Goal: Information Seeking & Learning: Learn about a topic

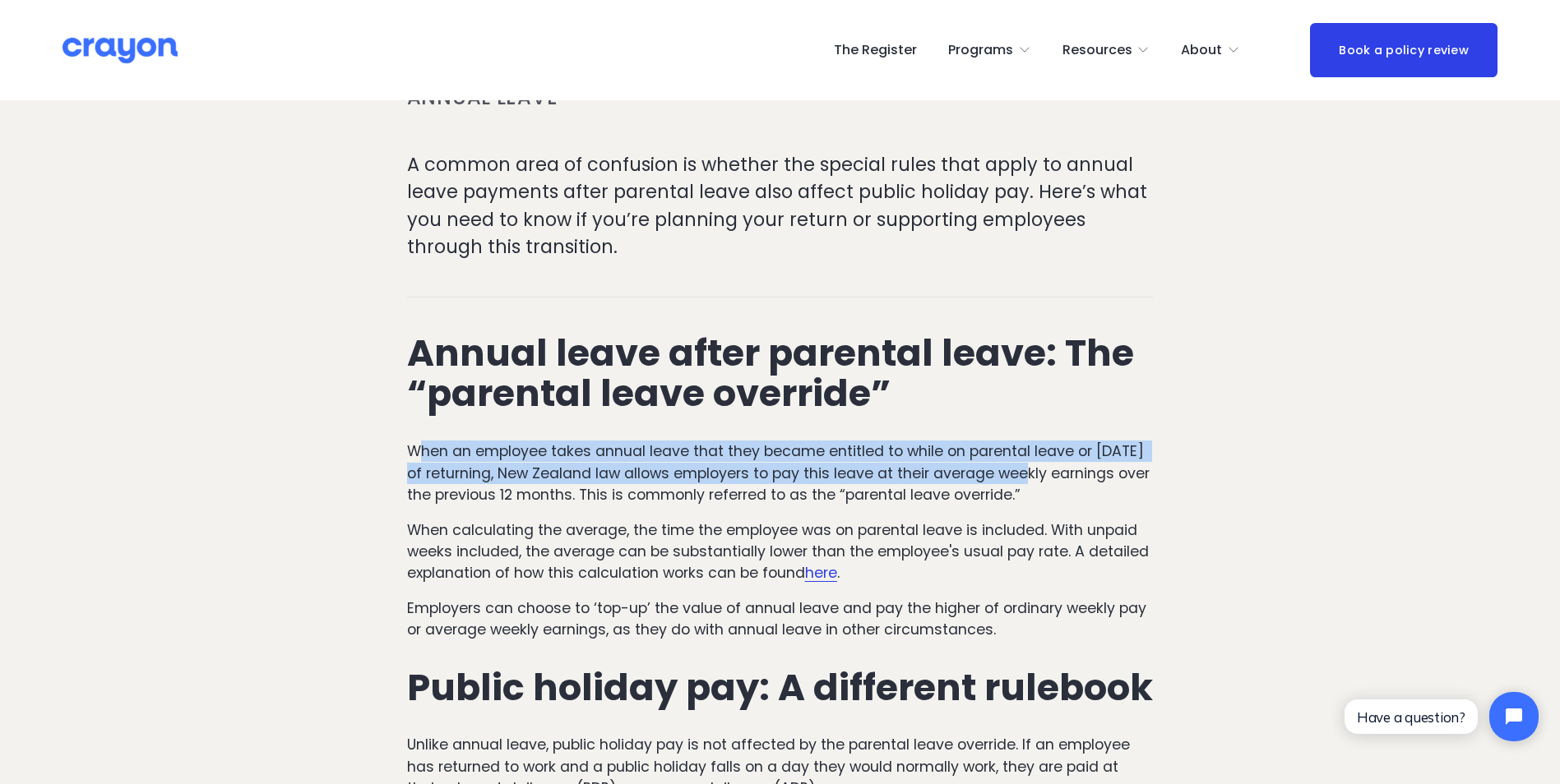
drag, startPoint x: 425, startPoint y: 455, endPoint x: 1101, endPoint y: 499, distance: 677.4
click at [1101, 499] on p "When an employee takes annual leave that they became entitled to while on paren…" at bounding box center [780, 473] width 747 height 65
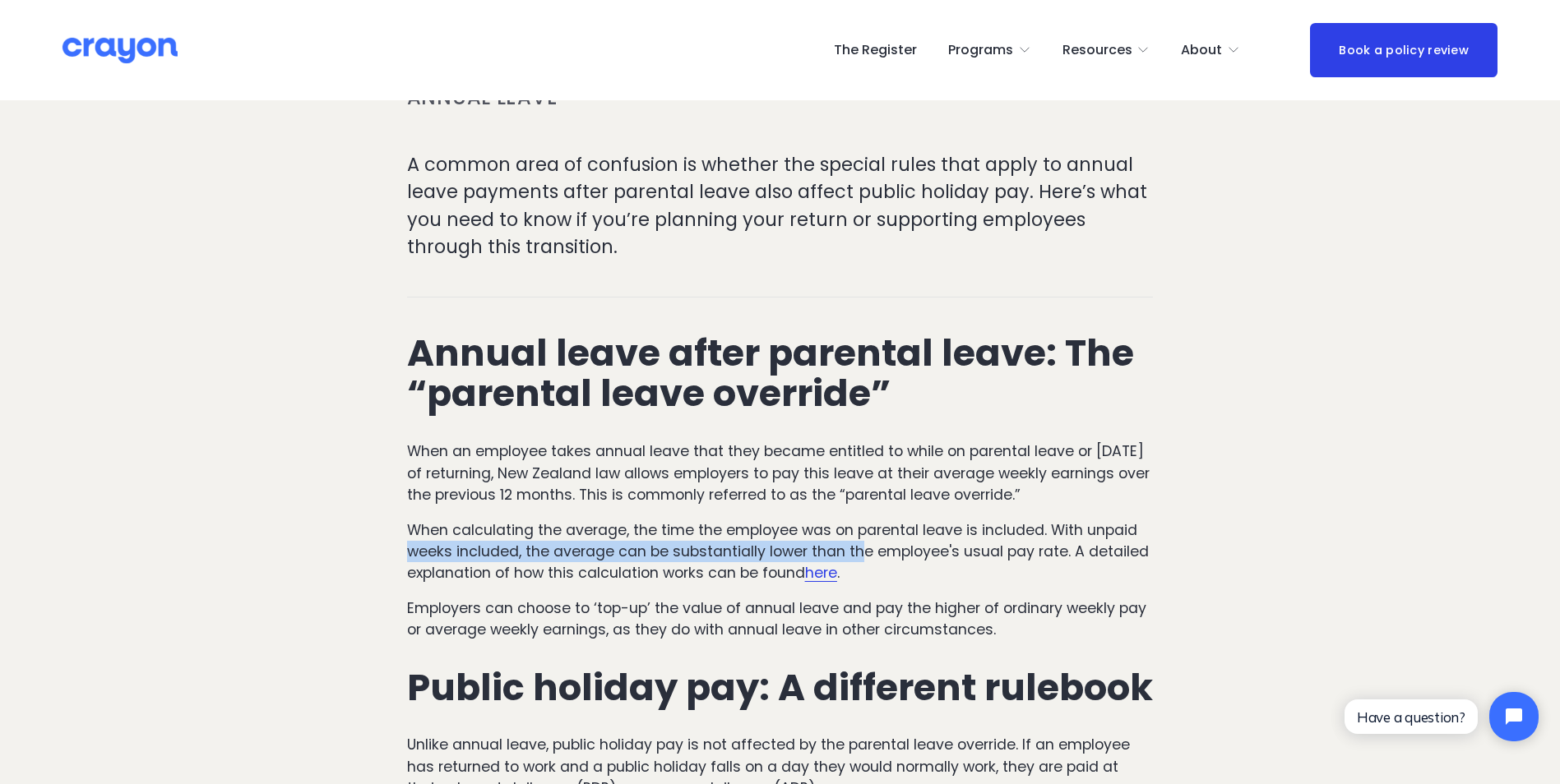
drag, startPoint x: 412, startPoint y: 547, endPoint x: 767, endPoint y: 547, distance: 355.0
click at [767, 547] on p "When calculating the average, the time the employee was on parental leave is in…" at bounding box center [780, 552] width 747 height 65
click at [517, 543] on p "When calculating the average, the time the employee was on parental leave is in…" at bounding box center [780, 552] width 747 height 65
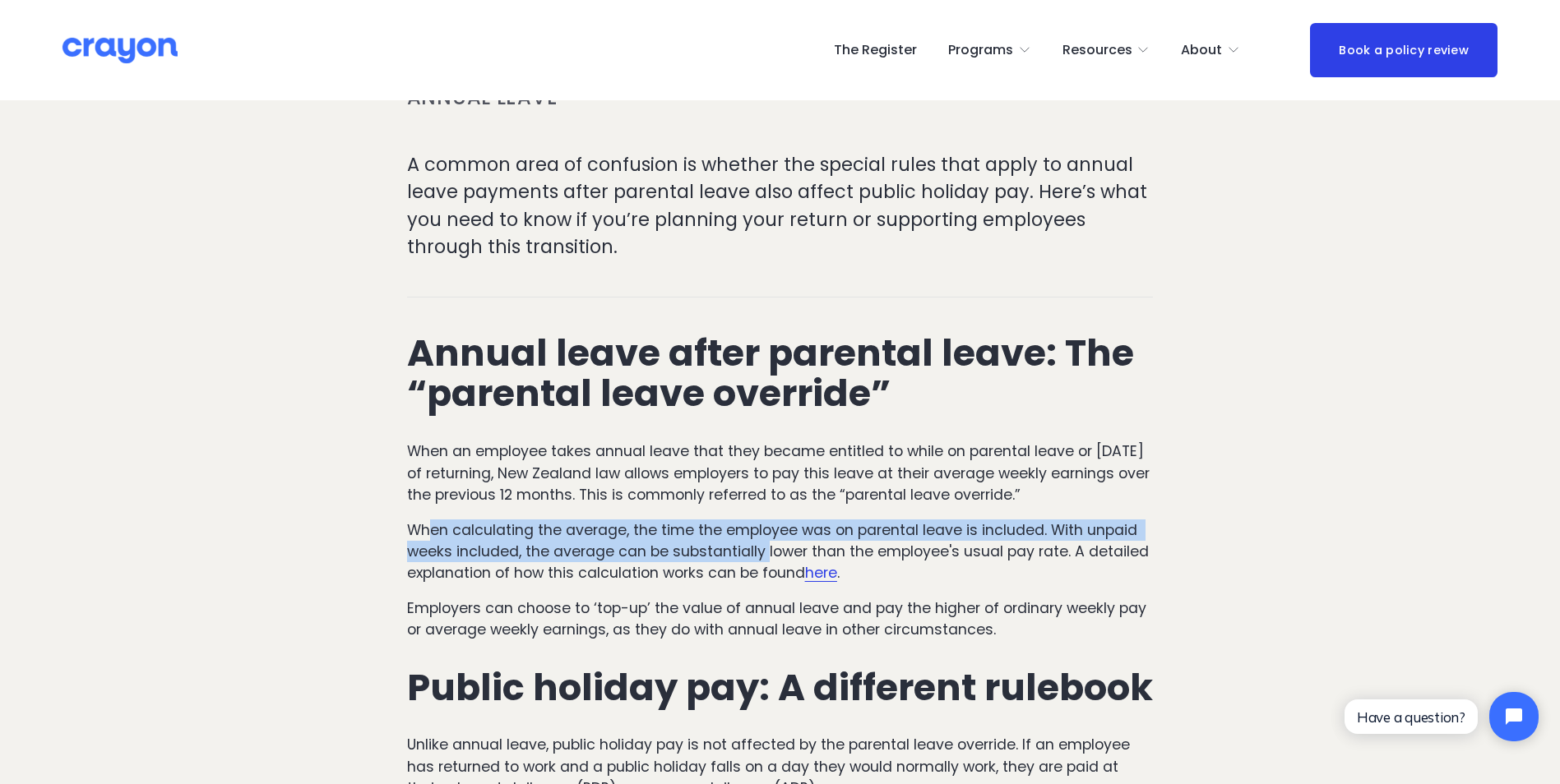
drag, startPoint x: 431, startPoint y: 527, endPoint x: 767, endPoint y: 542, distance: 336.3
click at [767, 542] on p "When calculating the average, the time the employee was on parental leave is in…" at bounding box center [780, 552] width 747 height 65
click at [472, 549] on p "When calculating the average, the time the employee was on parental leave is in…" at bounding box center [780, 552] width 747 height 65
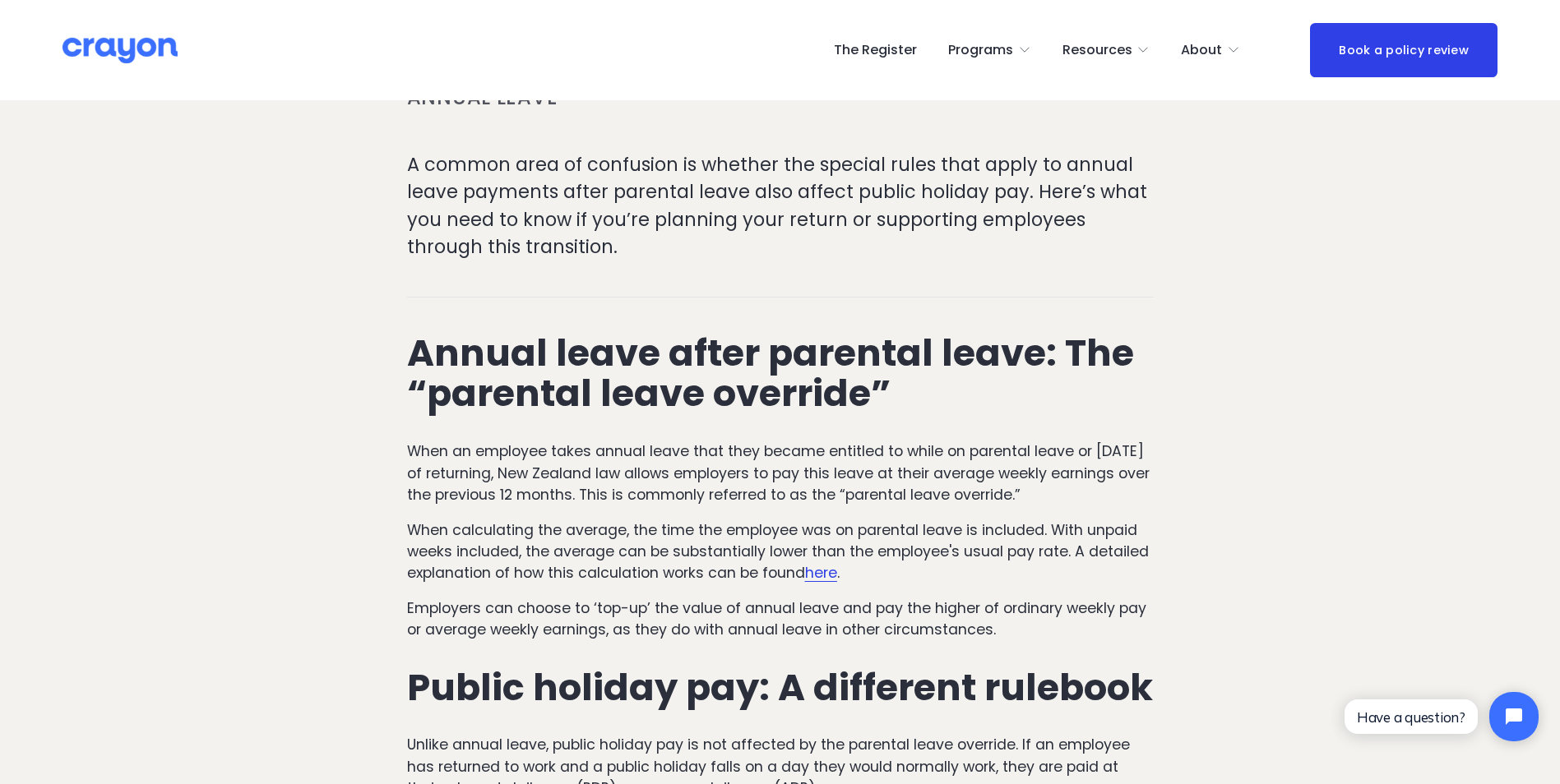
click at [945, 561] on p "When calculating the average, the time the employee was on parental leave is in…" at bounding box center [780, 552] width 747 height 65
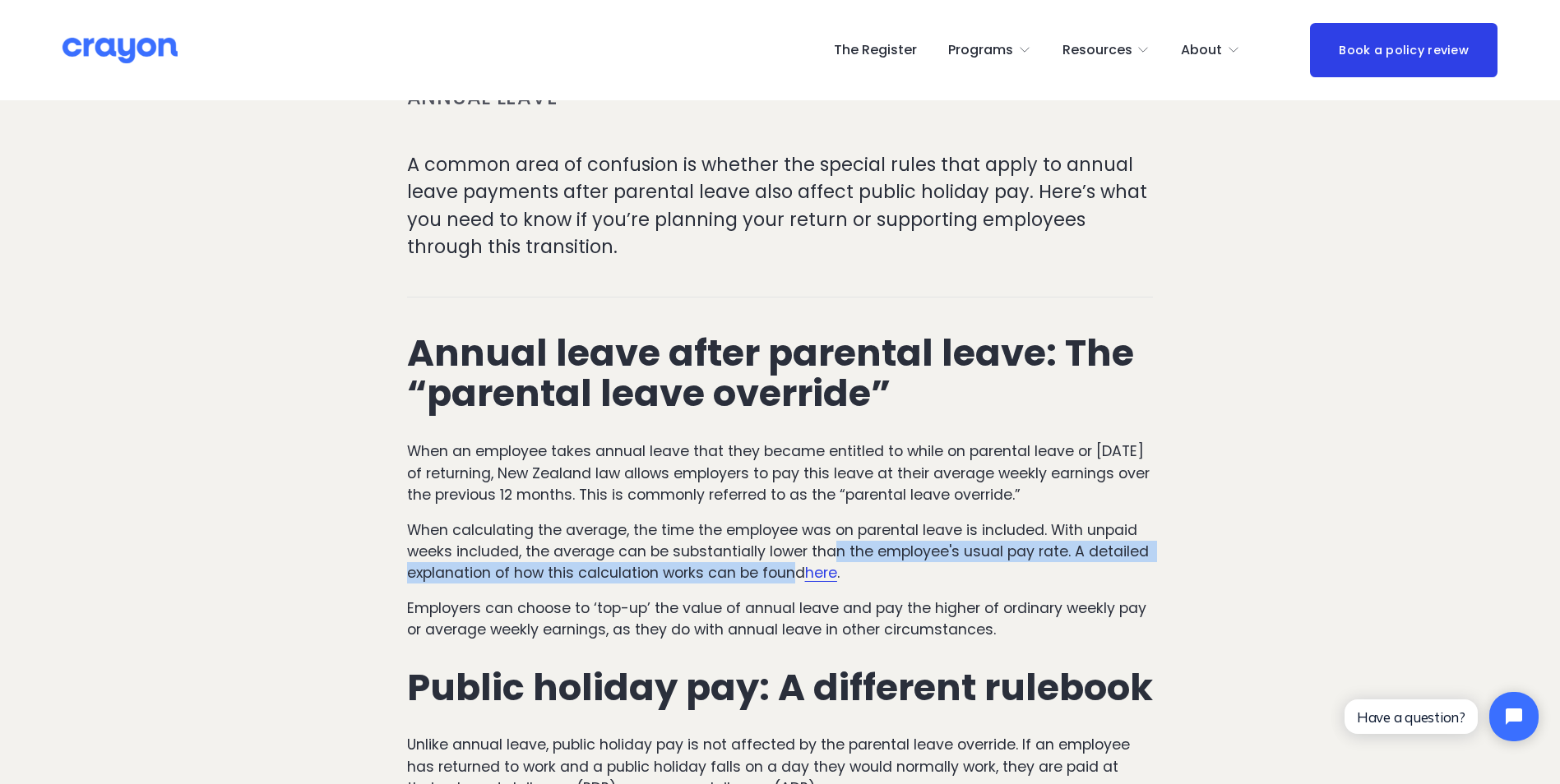
drag, startPoint x: 1036, startPoint y: 559, endPoint x: 791, endPoint y: 580, distance: 245.9
click at [791, 580] on p "When calculating the average, the time the employee was on parental leave is in…" at bounding box center [780, 552] width 747 height 65
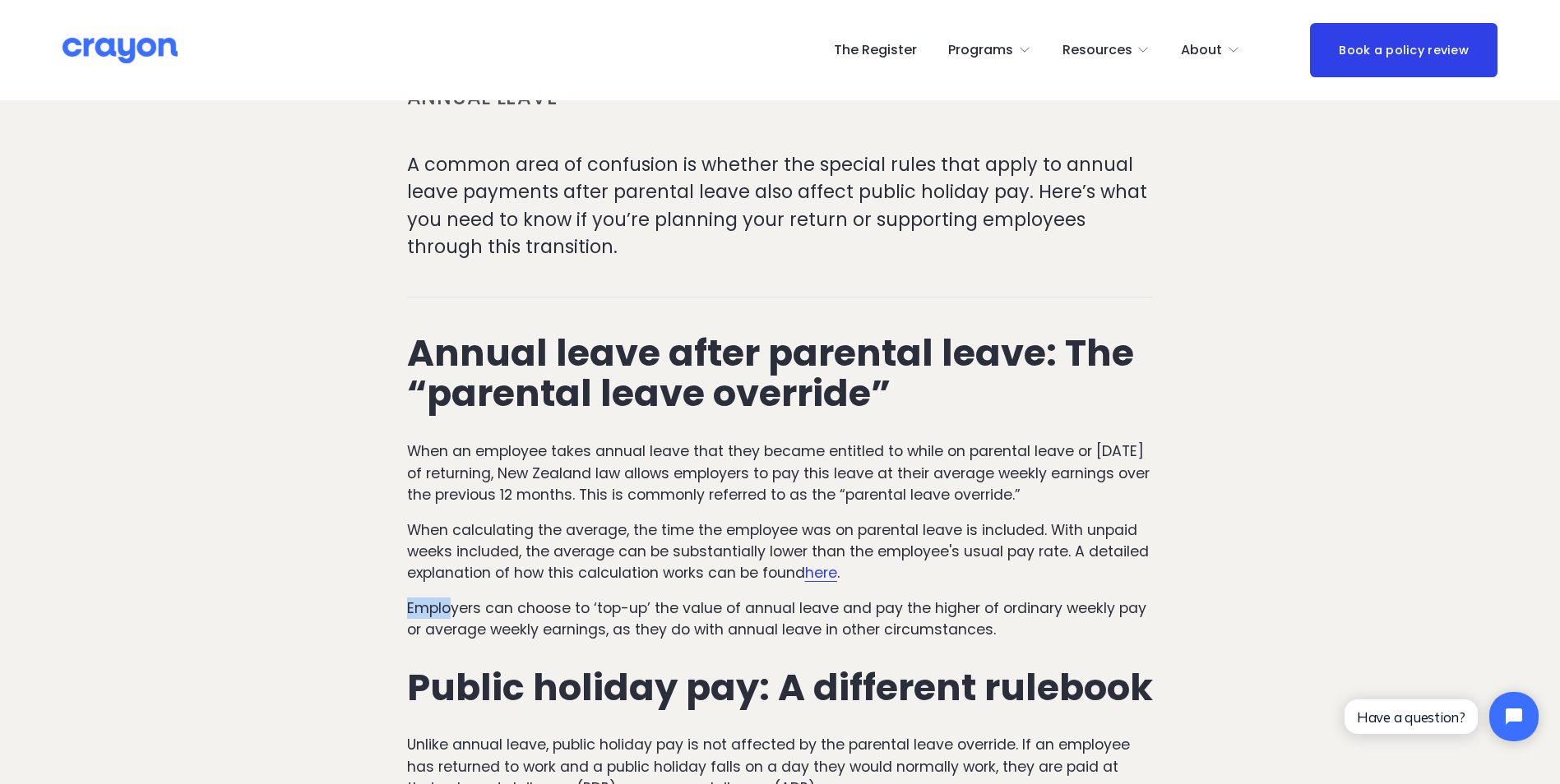
drag, startPoint x: 399, startPoint y: 614, endPoint x: 452, endPoint y: 619, distance: 53.2
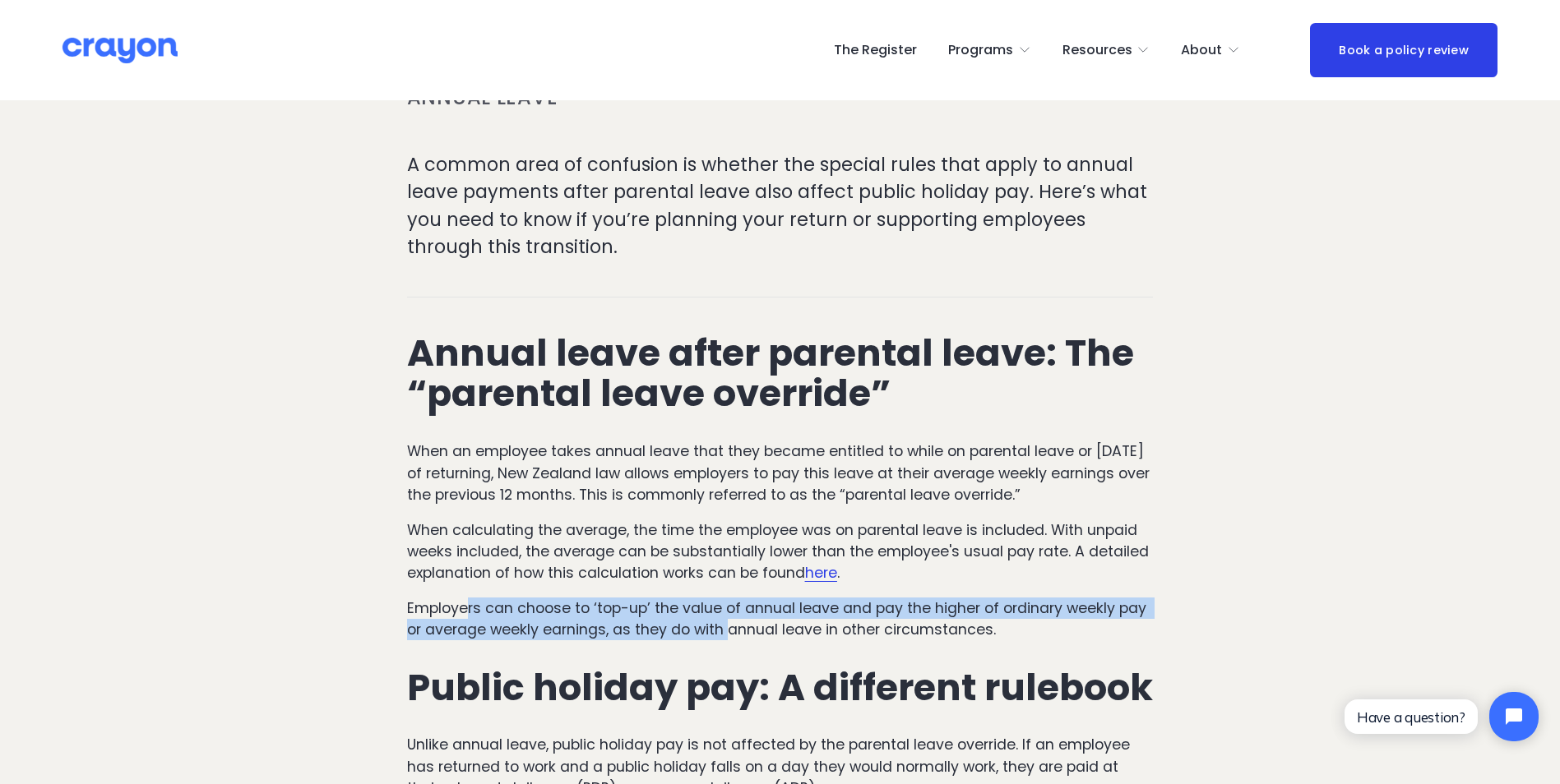
drag, startPoint x: 479, startPoint y: 613, endPoint x: 727, endPoint y: 623, distance: 248.2
click at [727, 623] on p "Employers can choose to ‘top-up’ the value of annual leave and pay the higher o…" at bounding box center [780, 619] width 747 height 43
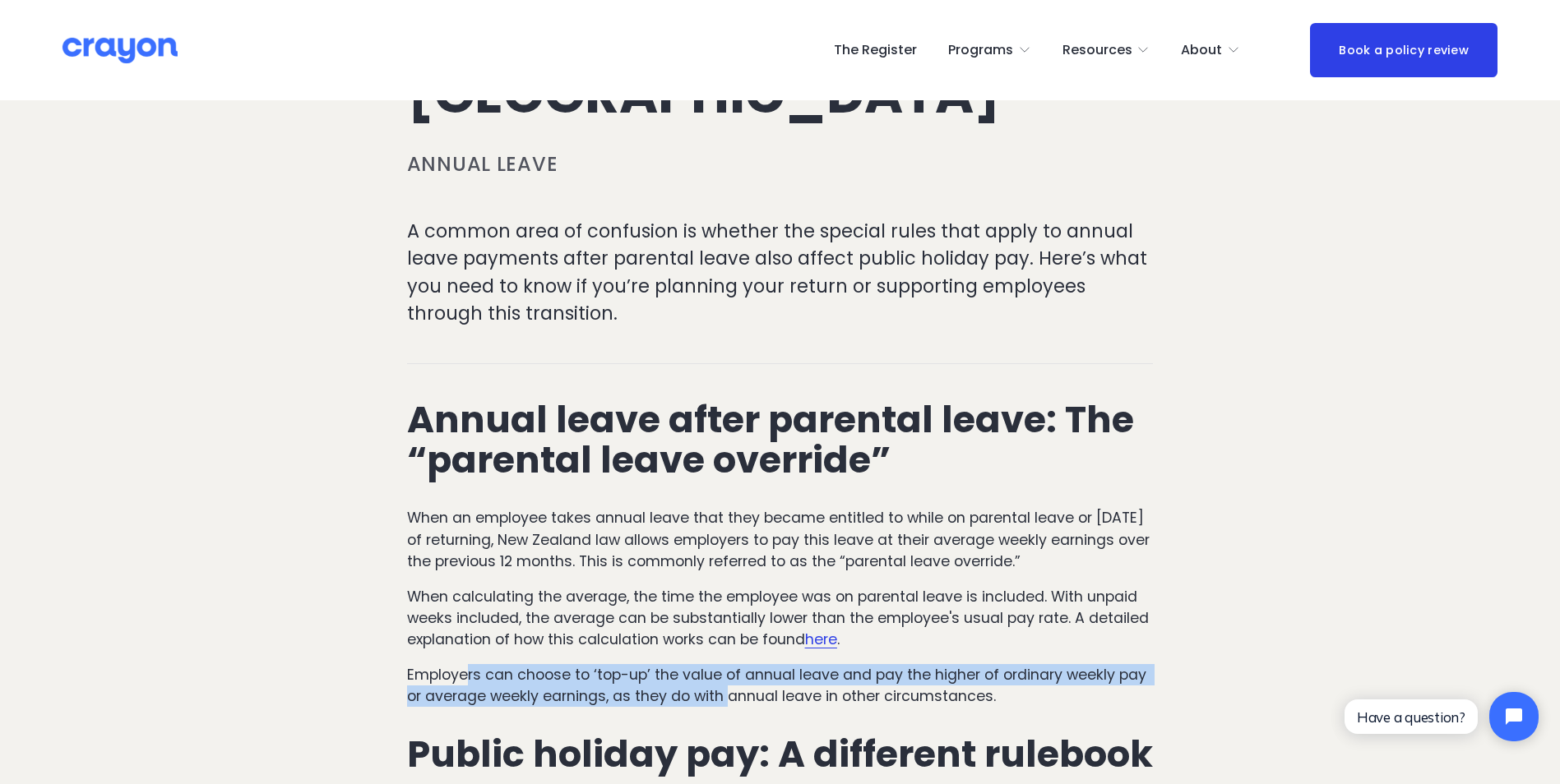
scroll to position [272, 0]
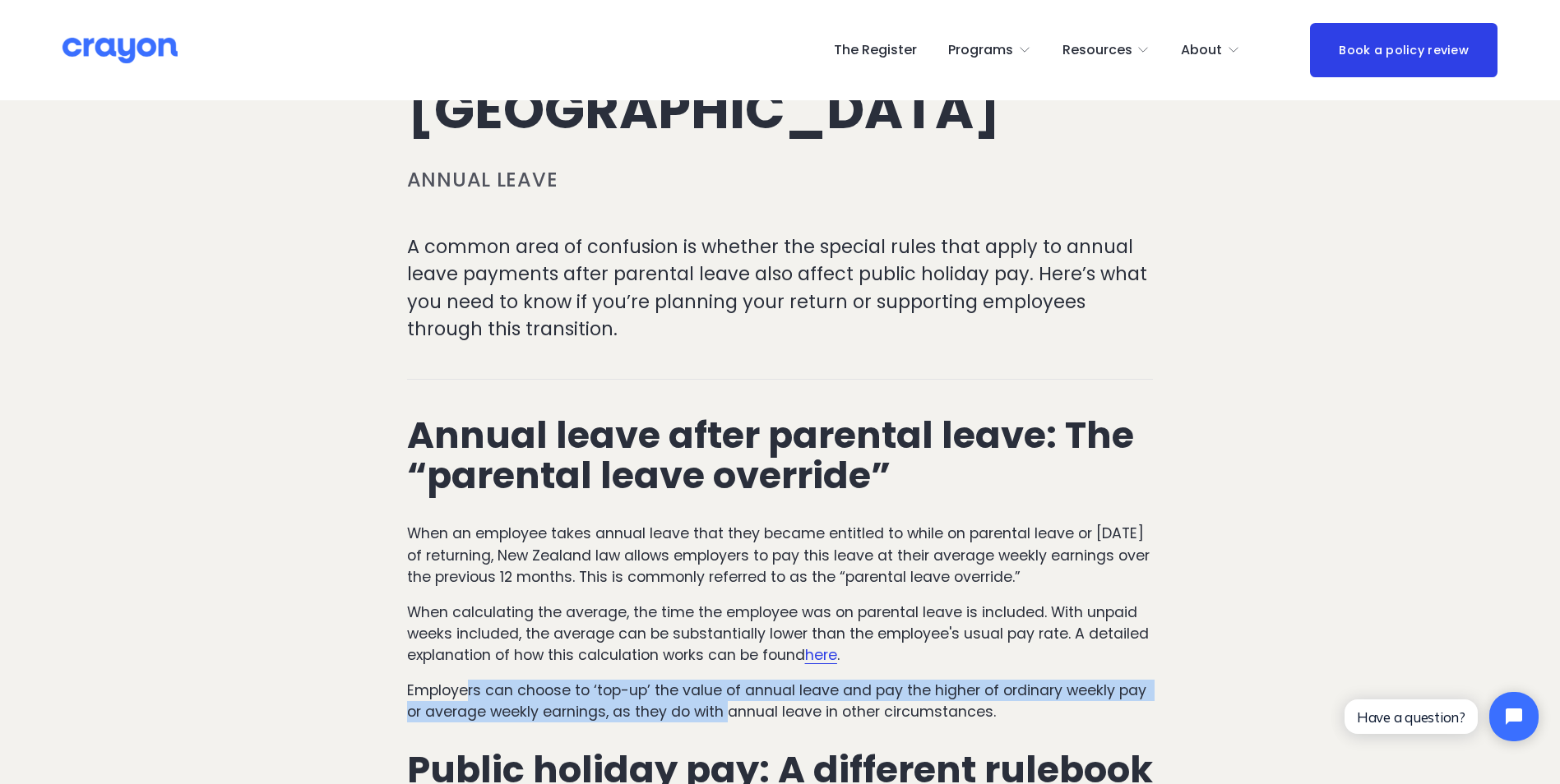
click at [831, 653] on span "here" at bounding box center [821, 655] width 32 height 20
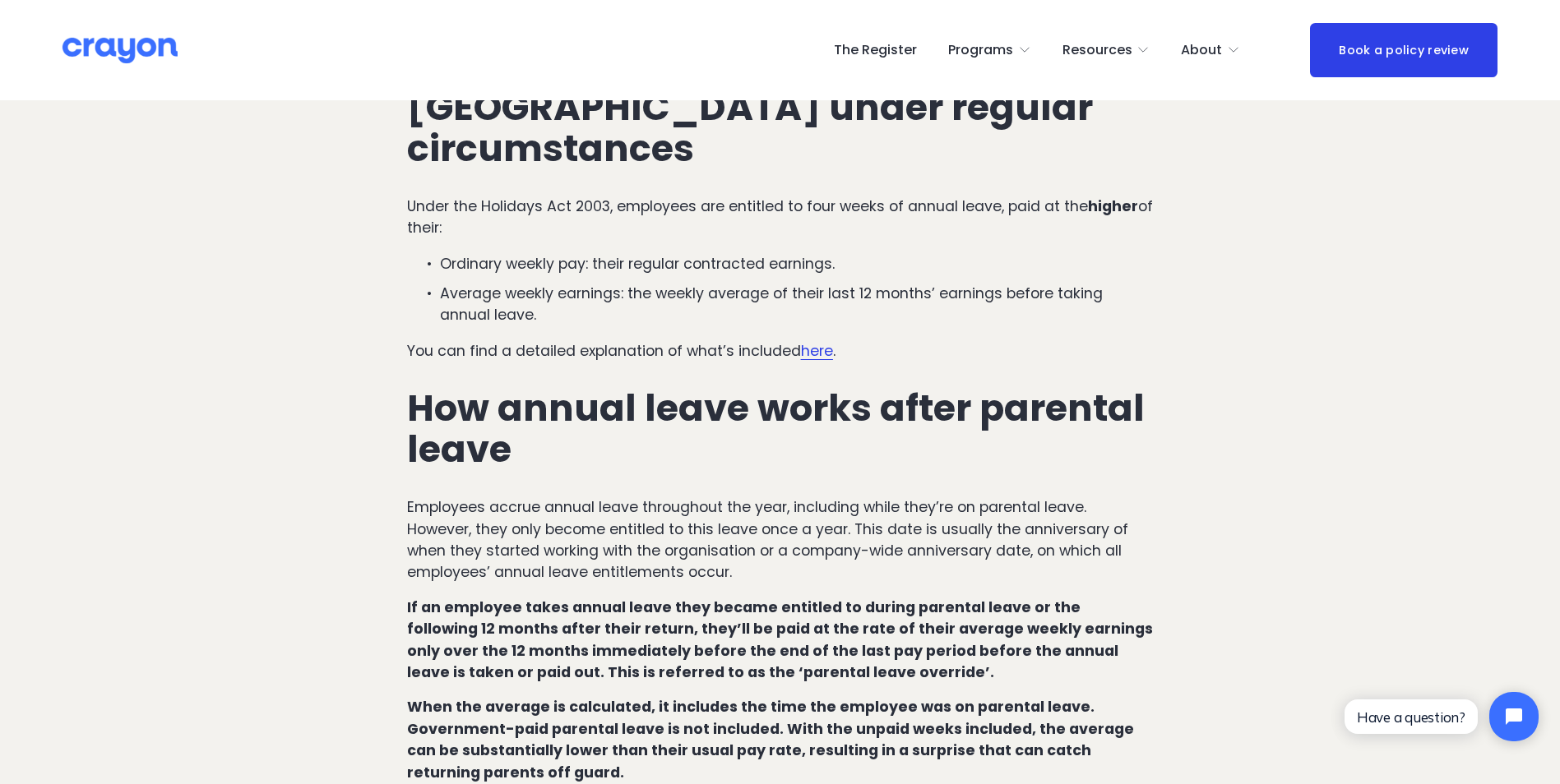
scroll to position [740, 0]
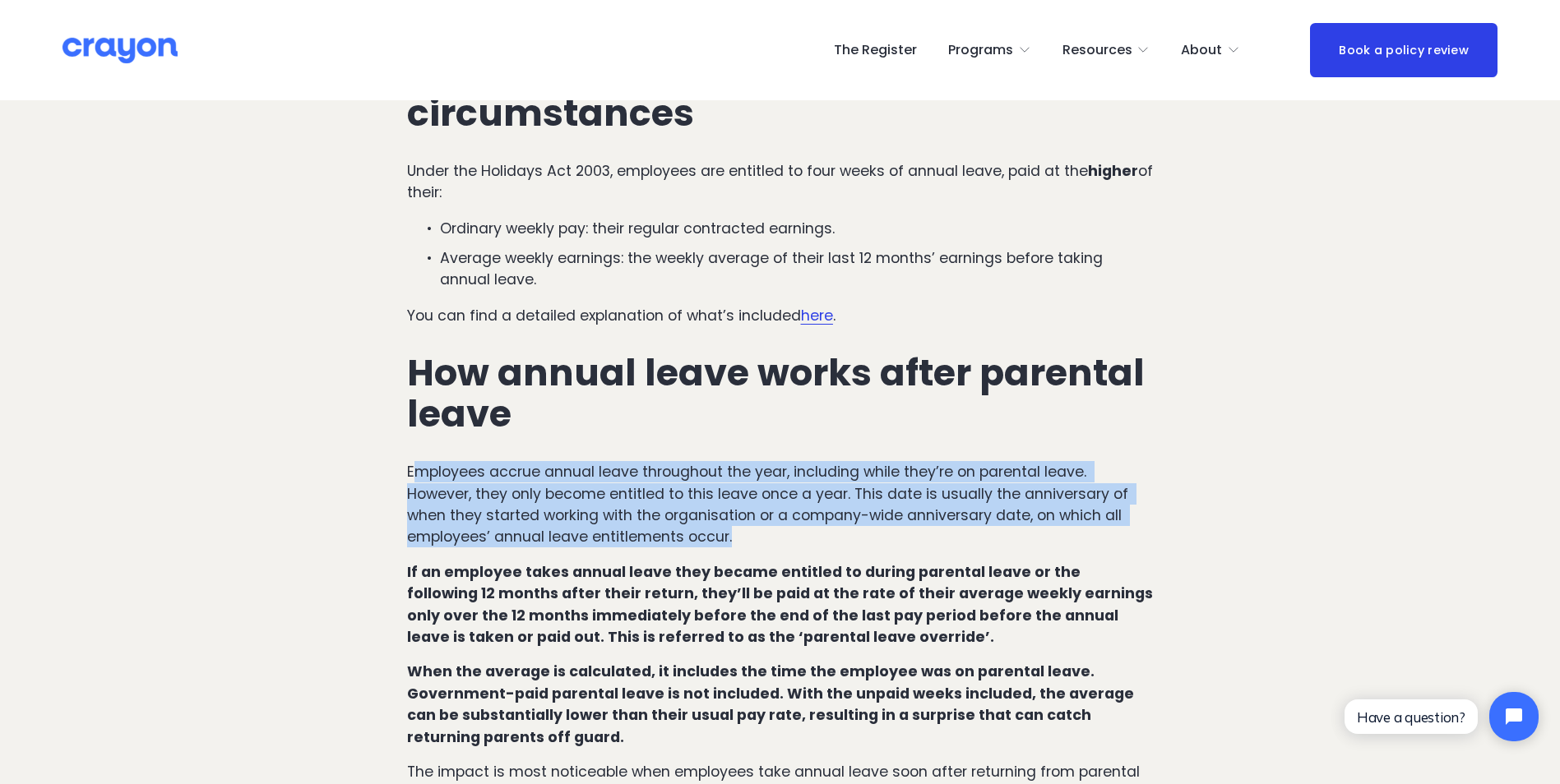
drag, startPoint x: 421, startPoint y: 429, endPoint x: 877, endPoint y: 491, distance: 460.2
click at [877, 491] on p "Employees accrue annual leave throughout the year, including while they’re on p…" at bounding box center [780, 505] width 747 height 88
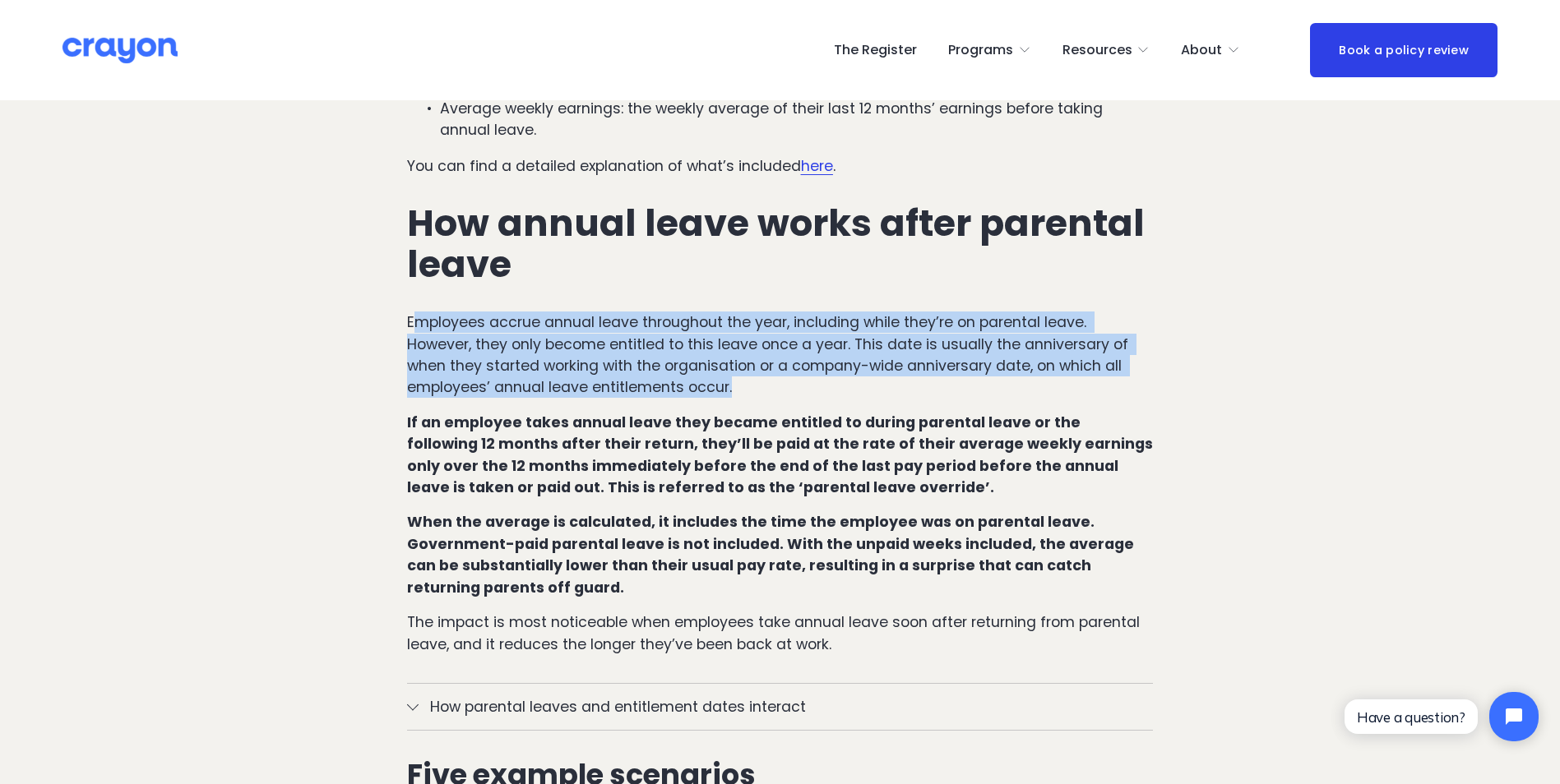
scroll to position [904, 0]
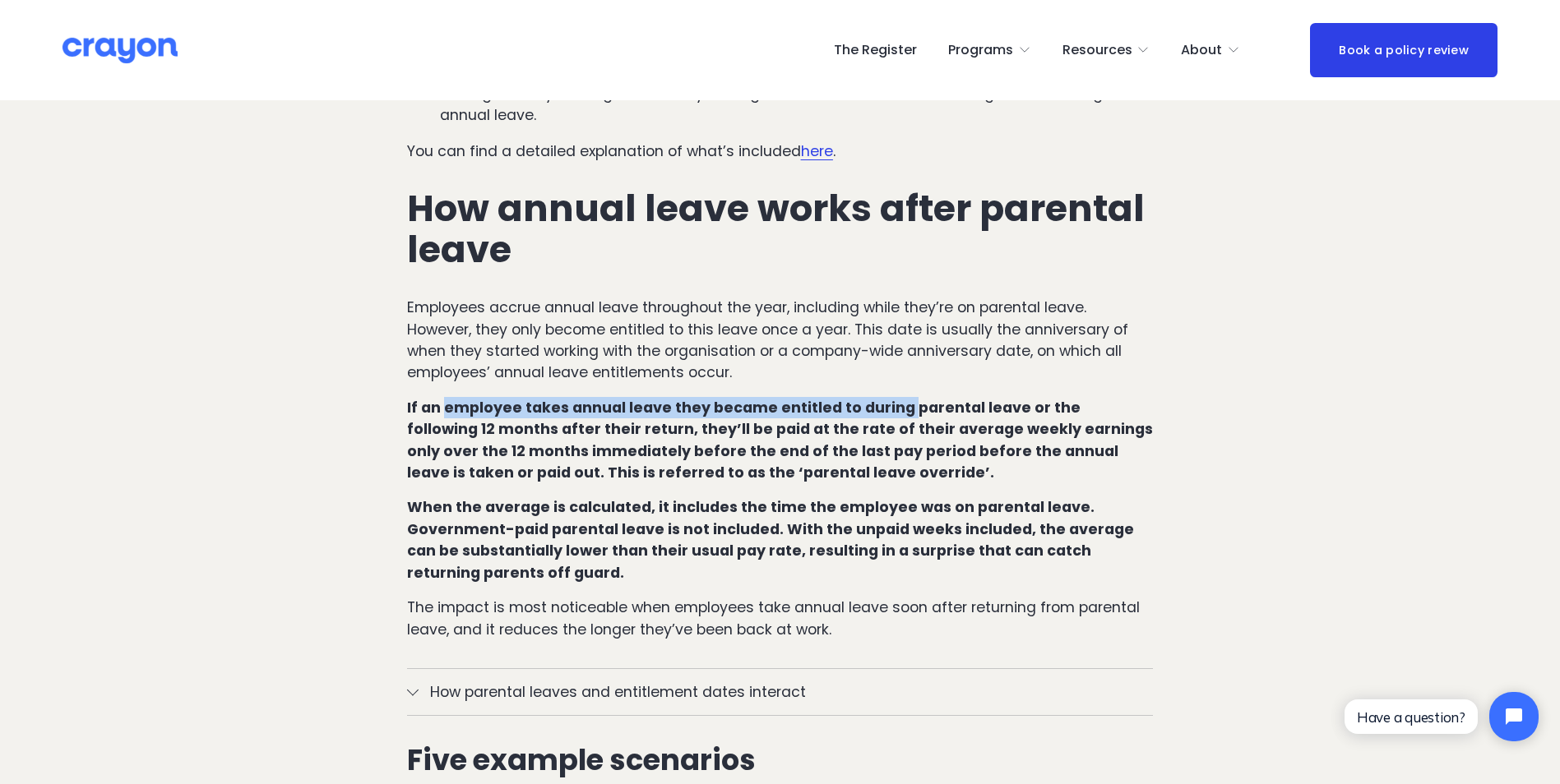
drag, startPoint x: 445, startPoint y: 370, endPoint x: 897, endPoint y: 370, distance: 452.0
click at [897, 397] on strong "If an employee takes annual leave they became entitled to during parental leave…" at bounding box center [781, 440] width 749 height 85
click at [628, 399] on p "If an employee takes annual leave they became entitled to during parental leave…" at bounding box center [780, 441] width 747 height 88
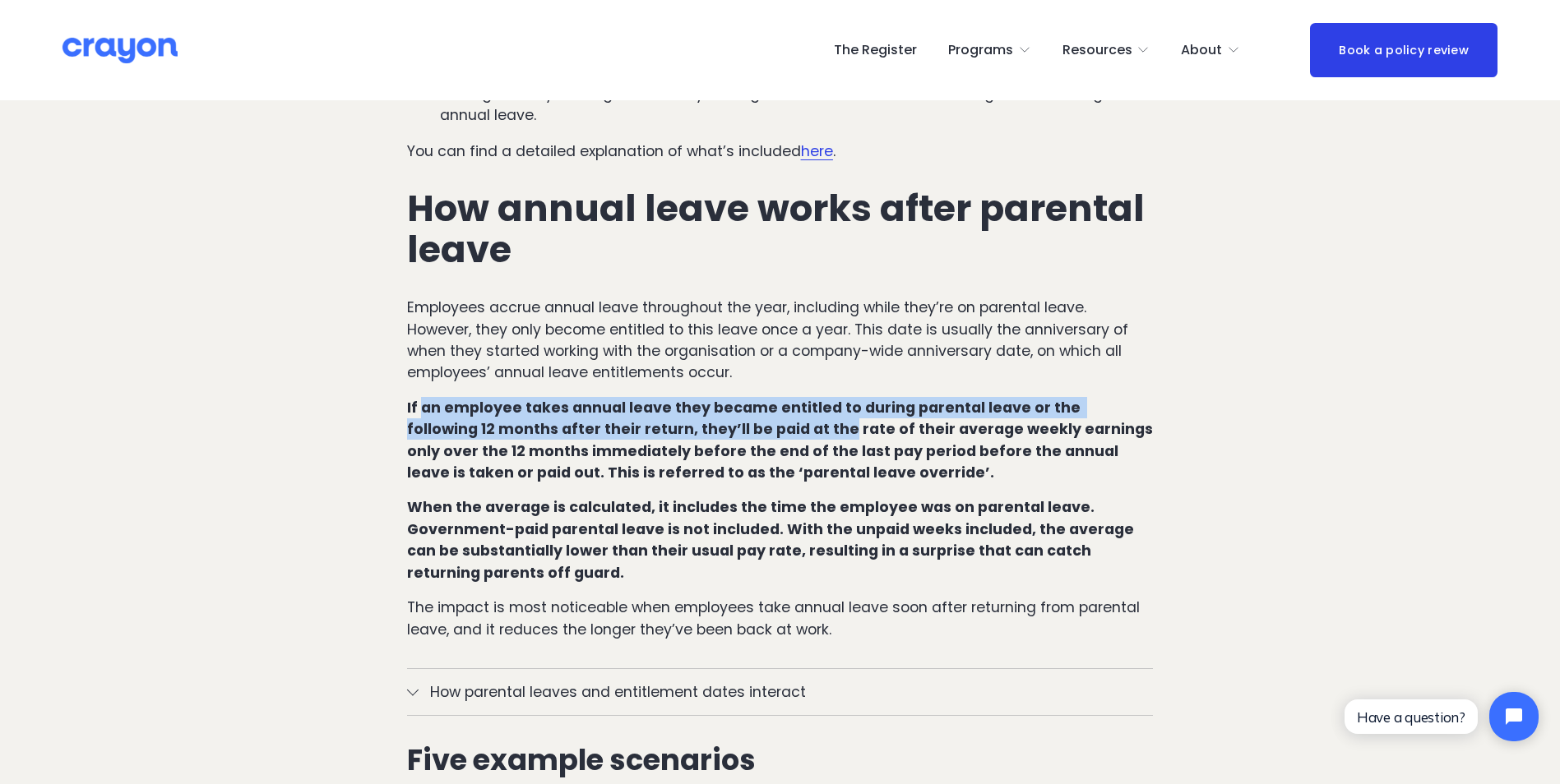
drag, startPoint x: 419, startPoint y: 374, endPoint x: 747, endPoint y: 395, distance: 328.7
click at [747, 397] on strong "If an employee takes annual leave they became entitled to during parental leave…" at bounding box center [781, 440] width 749 height 85
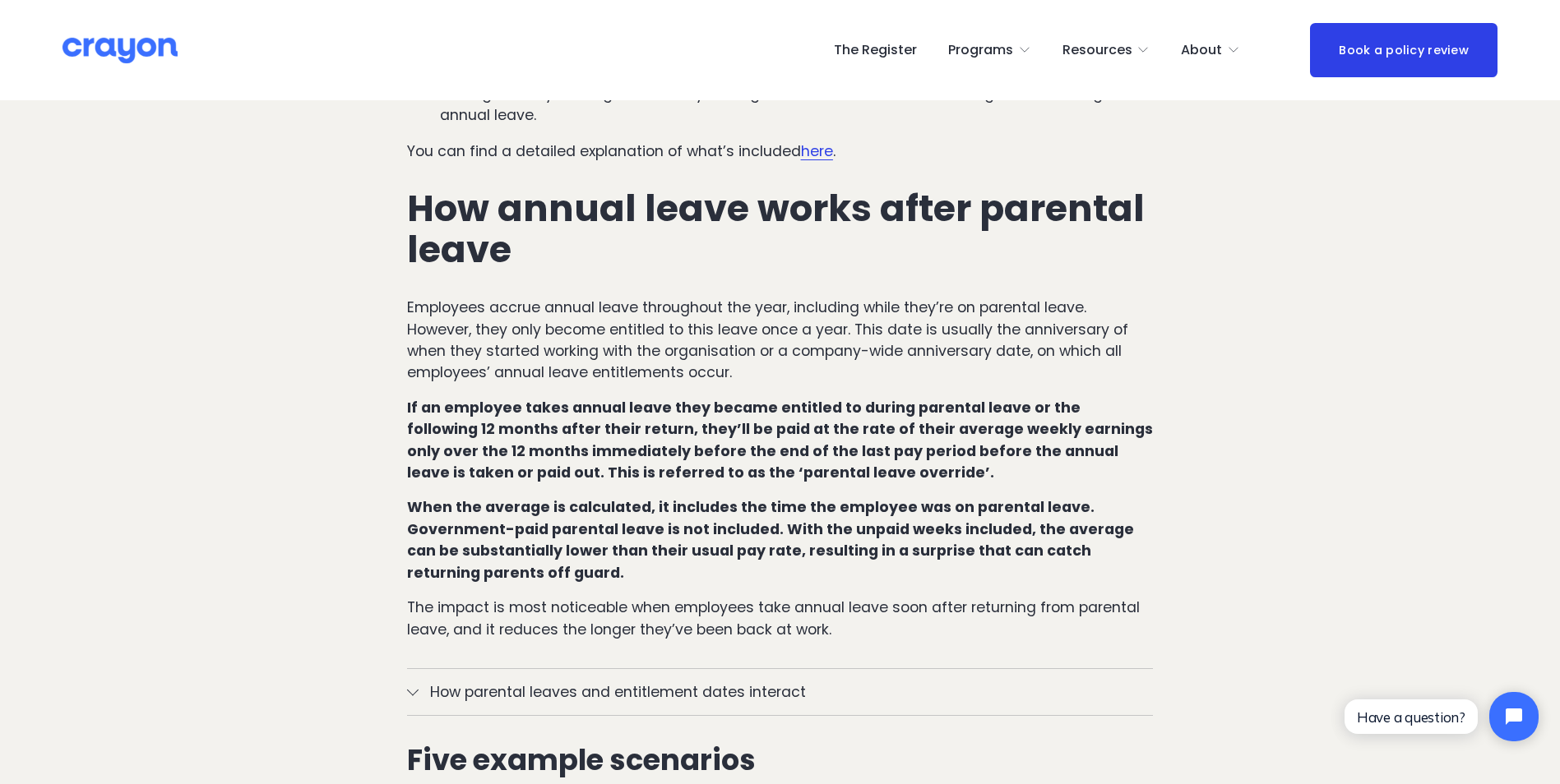
drag, startPoint x: 747, startPoint y: 395, endPoint x: 740, endPoint y: 422, distance: 27.9
click at [740, 422] on p "If an employee takes annual leave they became entitled to during parental leave…" at bounding box center [780, 441] width 747 height 88
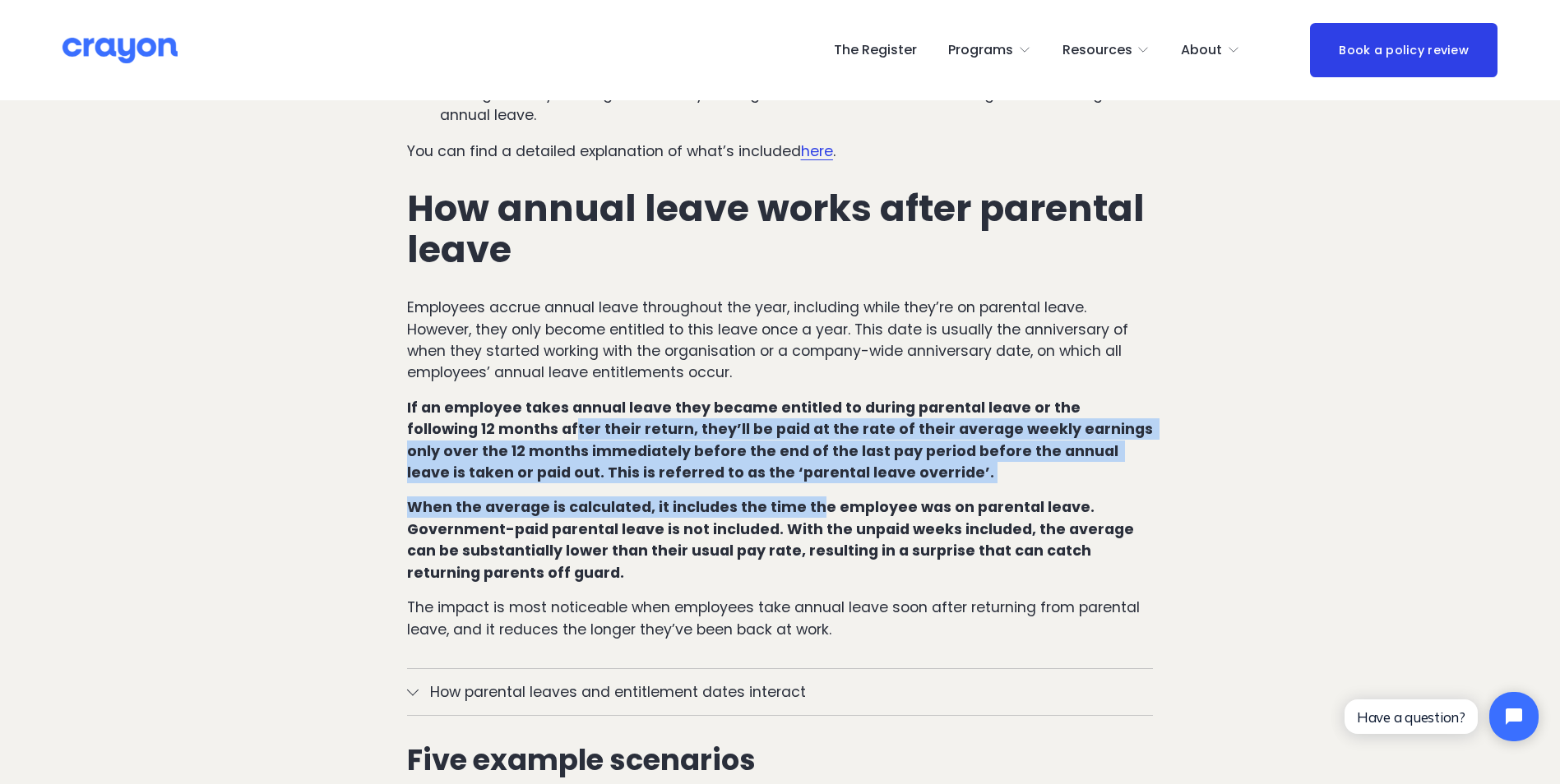
drag, startPoint x: 486, startPoint y: 399, endPoint x: 809, endPoint y: 446, distance: 326.4
click at [809, 446] on div "How annual leave works in New Zealand under regular circumstances Under the Hol…" at bounding box center [780, 243] width 747 height 794
drag, startPoint x: 809, startPoint y: 446, endPoint x: 622, endPoint y: 437, distance: 187.2
click at [622, 437] on strong "If an employee takes annual leave they became entitled to during parental leave…" at bounding box center [781, 440] width 749 height 85
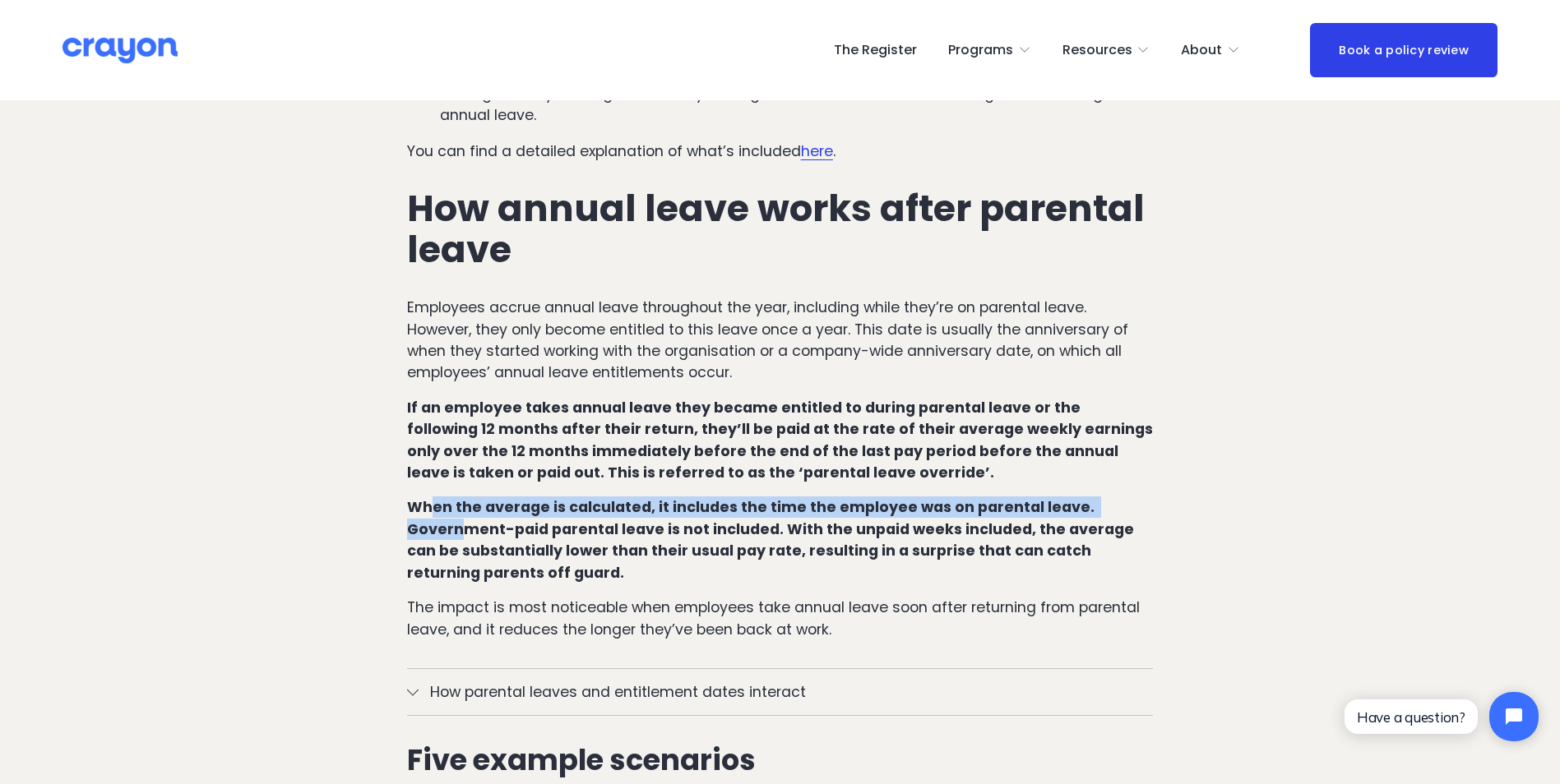
drag, startPoint x: 436, startPoint y: 467, endPoint x: 460, endPoint y: 480, distance: 27.3
click at [460, 497] on strong "When the average is calculated, it includes the time the employee was on parent…" at bounding box center [773, 539] width 730 height 85
drag, startPoint x: 460, startPoint y: 480, endPoint x: 857, endPoint y: 439, distance: 399.1
click at [857, 439] on p "If an employee takes annual leave they became entitled to during parental leave…" at bounding box center [780, 441] width 747 height 88
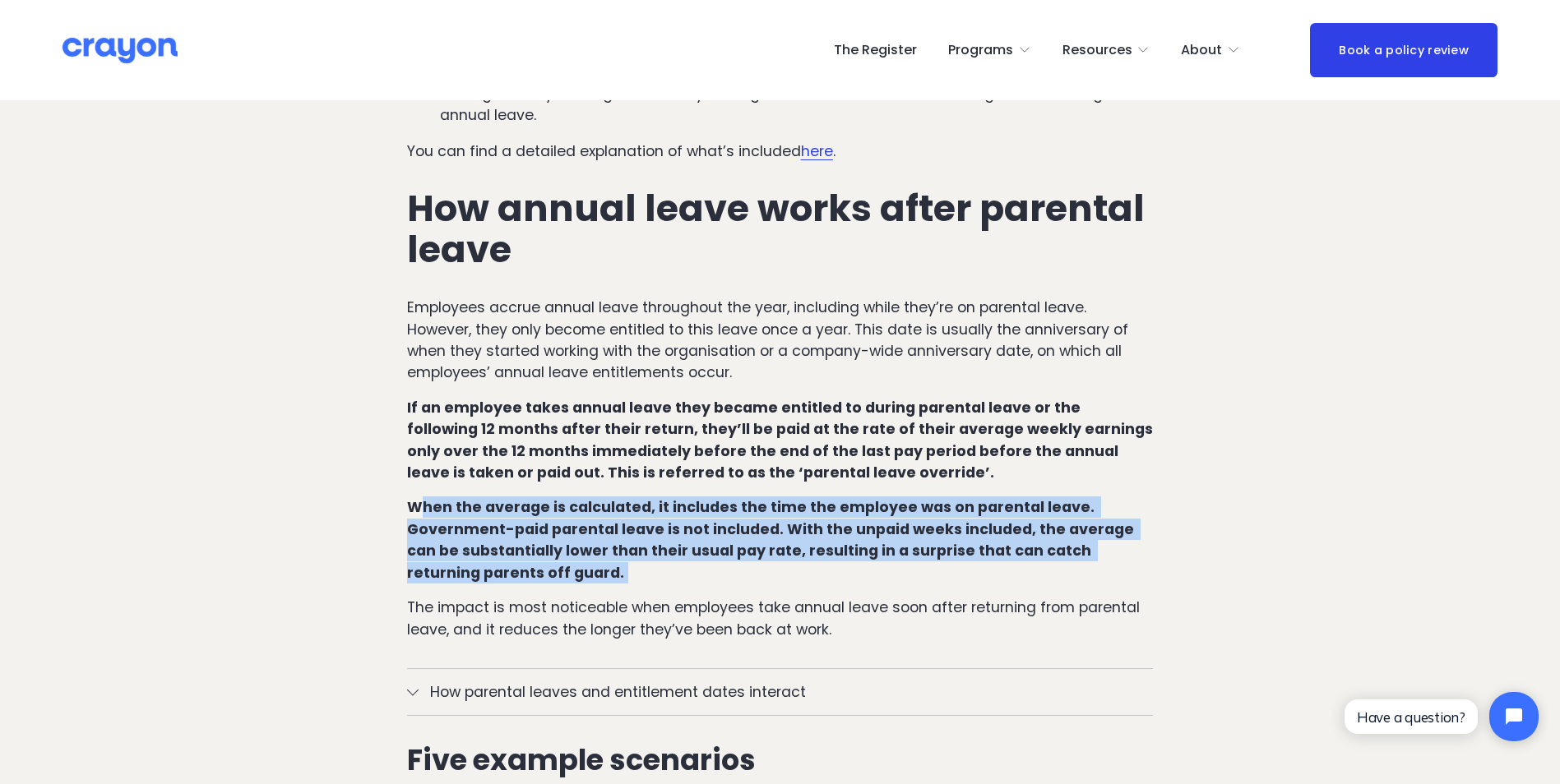
drag, startPoint x: 428, startPoint y: 469, endPoint x: 716, endPoint y: 527, distance: 293.8
click at [716, 527] on p "When the average is calculated, it includes the time the employee was on parent…" at bounding box center [780, 540] width 747 height 88
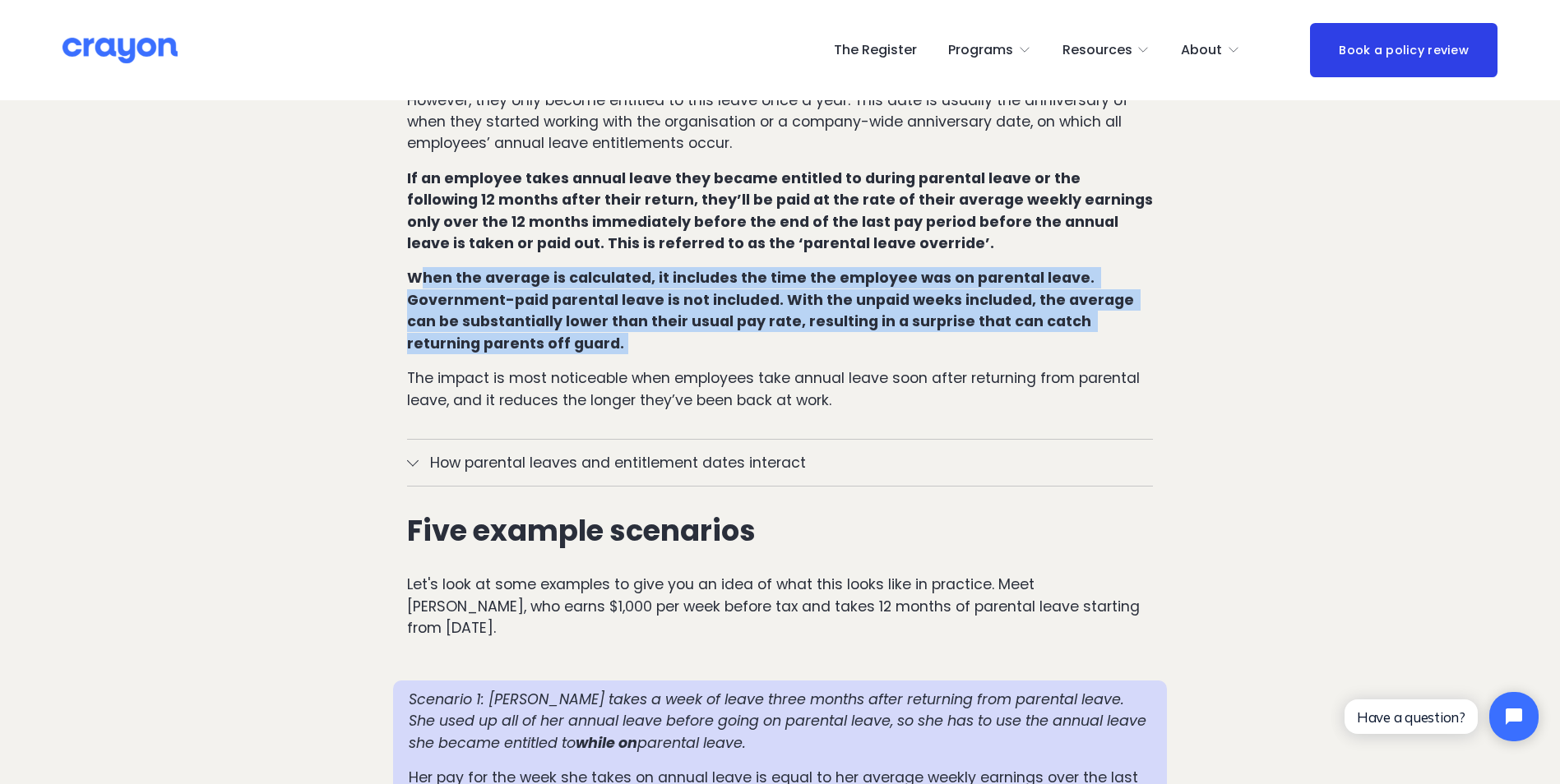
scroll to position [1151, 0]
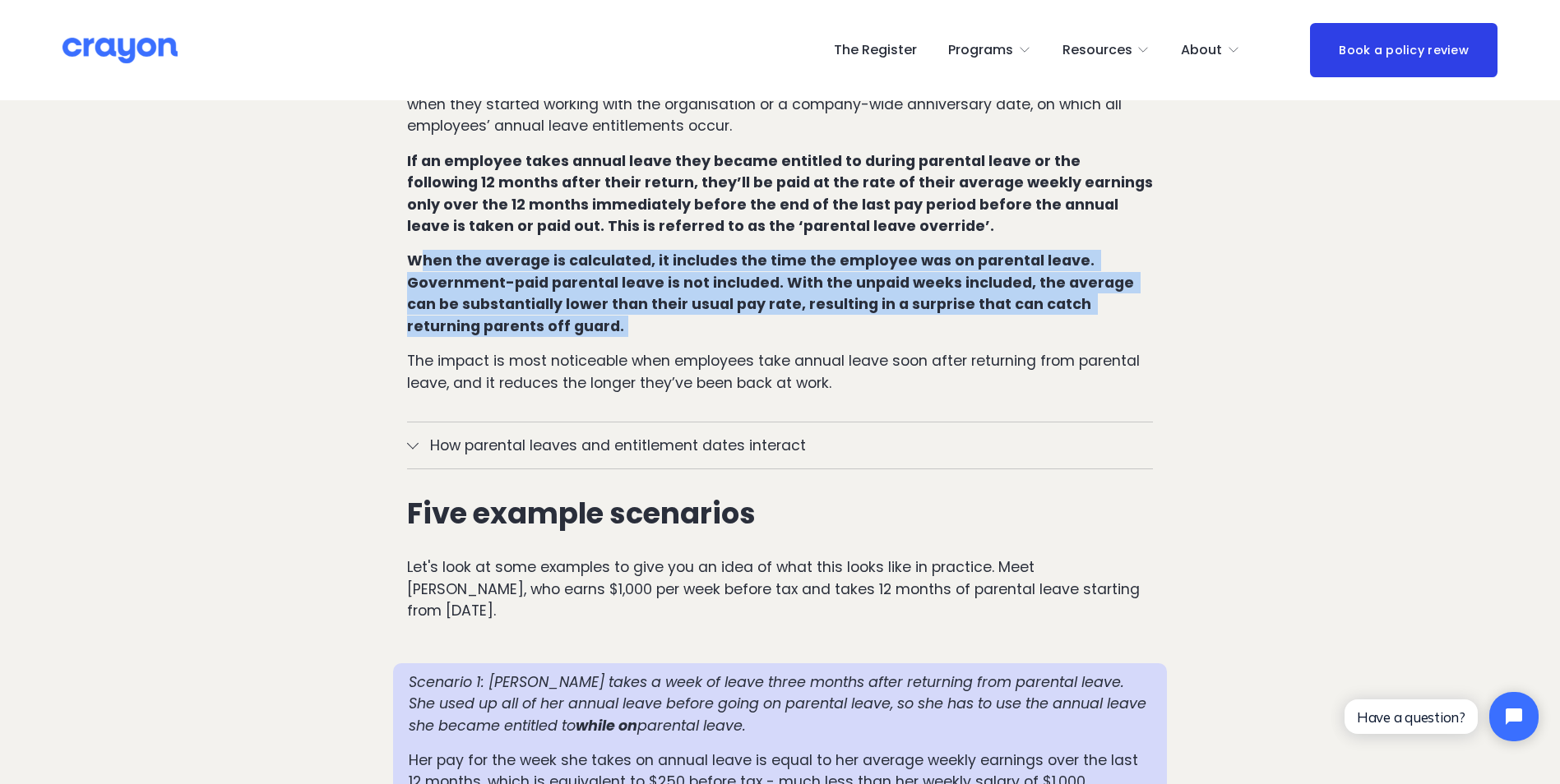
click at [504, 435] on span "How parental leaves and entitlement dates interact" at bounding box center [785, 446] width 735 height 22
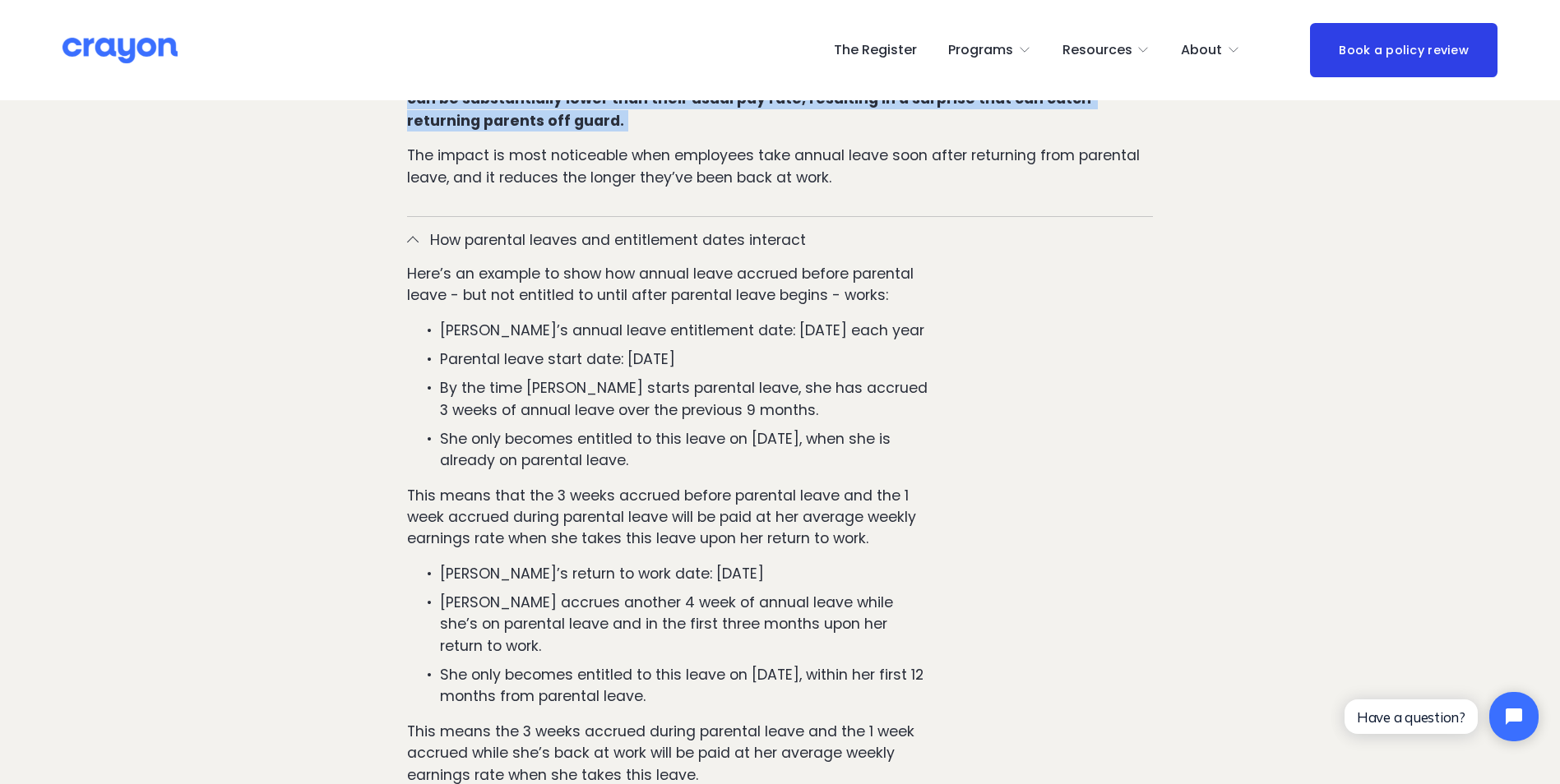
scroll to position [1397, 0]
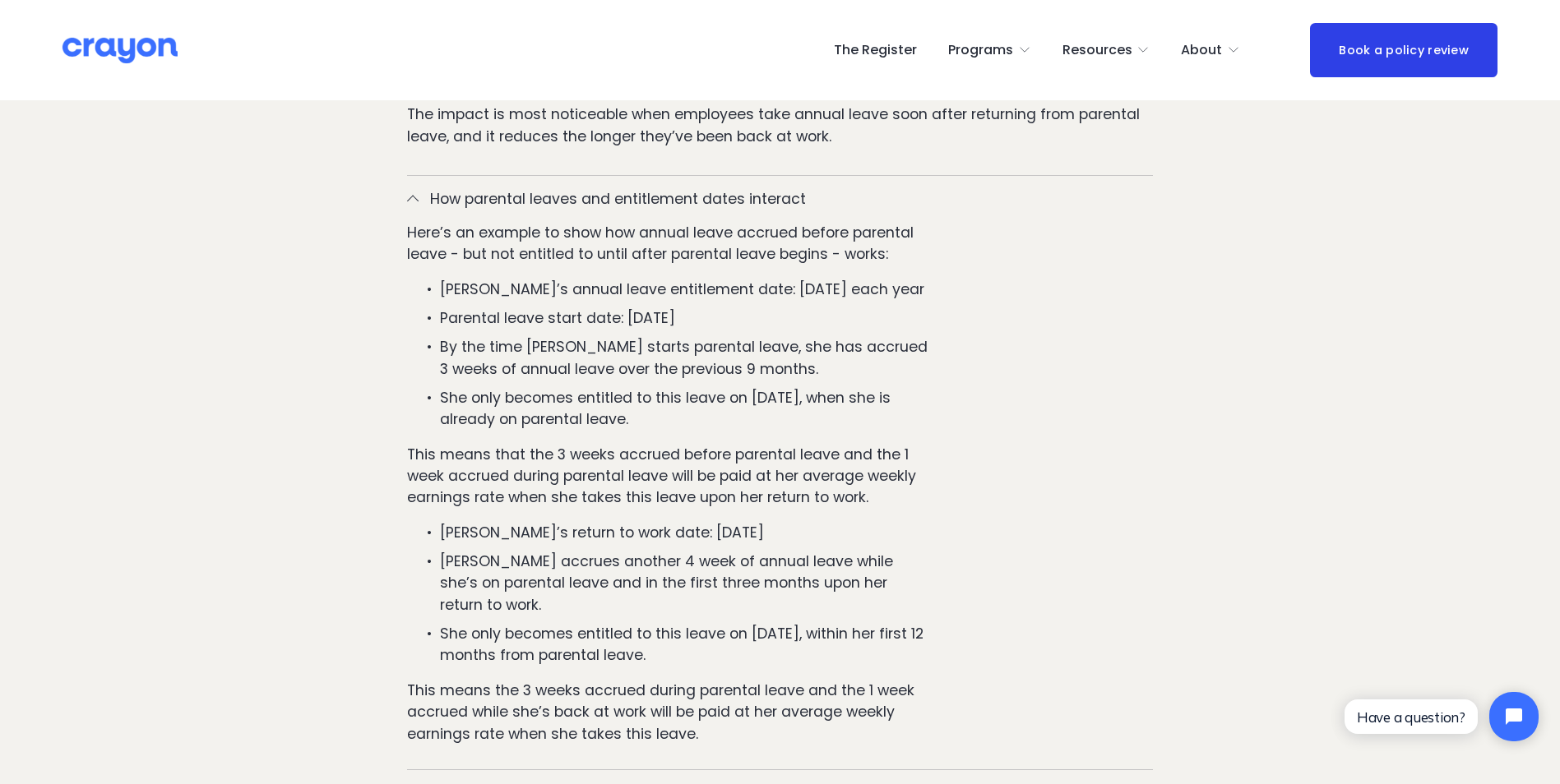
drag, startPoint x: 458, startPoint y: 215, endPoint x: 707, endPoint y: 285, distance: 258.7
click at [707, 285] on div "Here’s an example to show how annual leave accrued before parental leave - but …" at bounding box center [668, 496] width 522 height 547
drag, startPoint x: 472, startPoint y: 364, endPoint x: 687, endPoint y: 380, distance: 215.6
click at [687, 387] on p "She only becomes entitled to this leave on 1 September 2025, when she is alread…" at bounding box center [684, 408] width 489 height 43
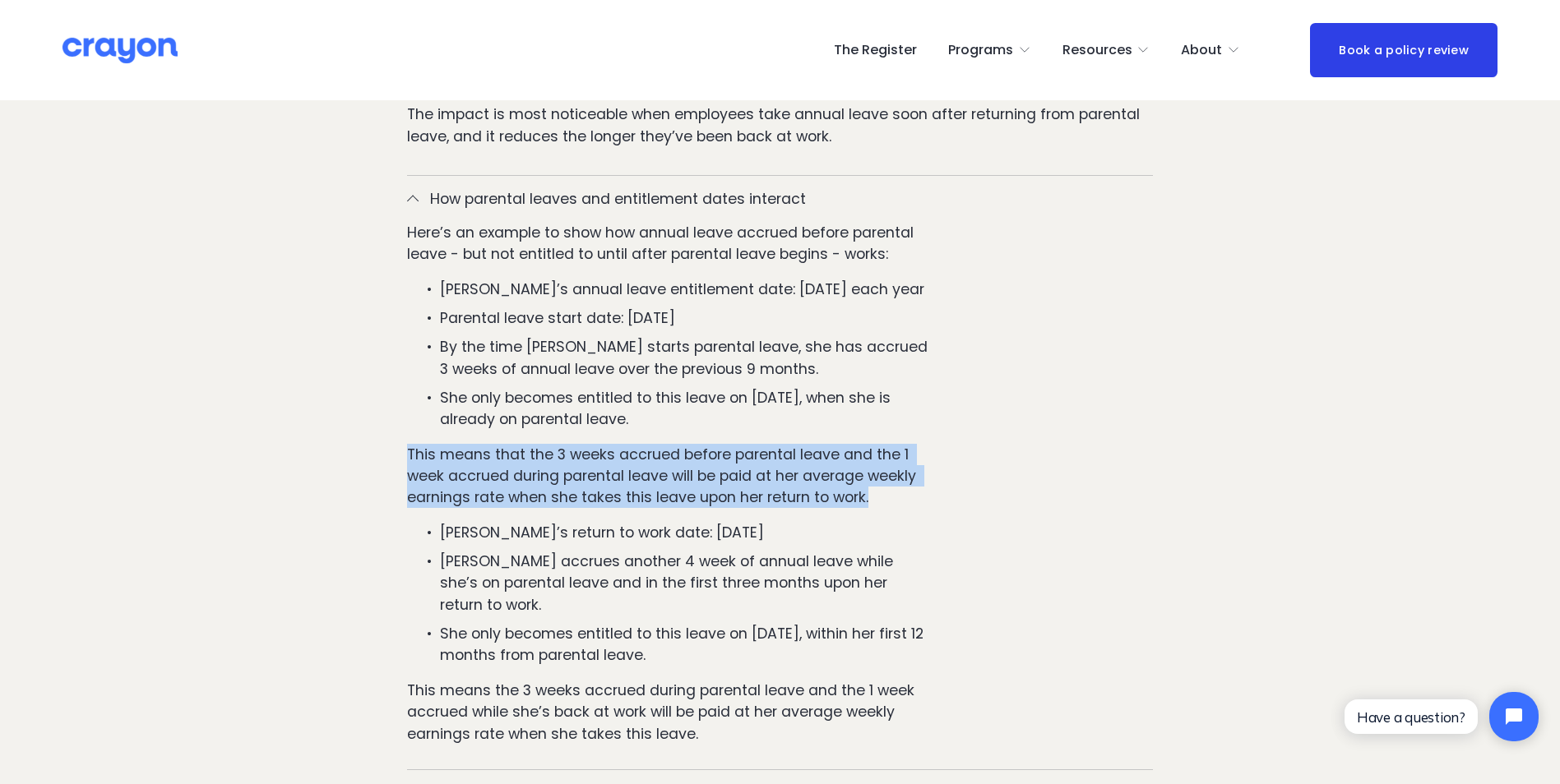
drag, startPoint x: 399, startPoint y: 420, endPoint x: 874, endPoint y: 456, distance: 476.4
click at [874, 456] on div "How parental leaves and entitlement dates interact Here’s an example to show ho…" at bounding box center [780, 472] width 775 height 623
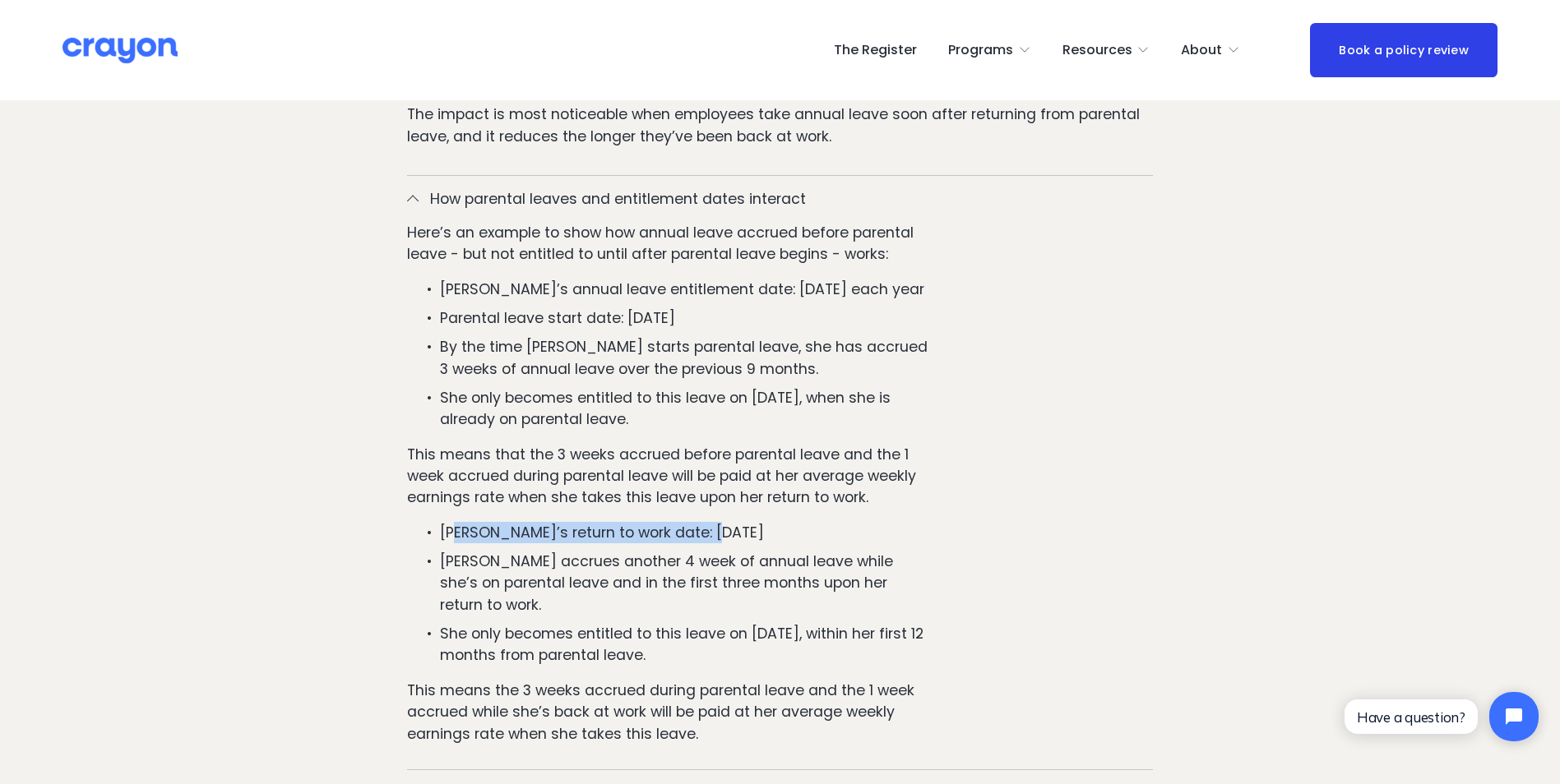
drag, startPoint x: 453, startPoint y: 502, endPoint x: 711, endPoint y: 500, distance: 258.0
click at [711, 521] on p "Jane’s return to work date: 31 May 2026" at bounding box center [684, 532] width 489 height 22
drag, startPoint x: 711, startPoint y: 500, endPoint x: 662, endPoint y: 498, distance: 49.0
click at [662, 521] on p "Jane’s return to work date: 31 May 2026" at bounding box center [684, 532] width 489 height 22
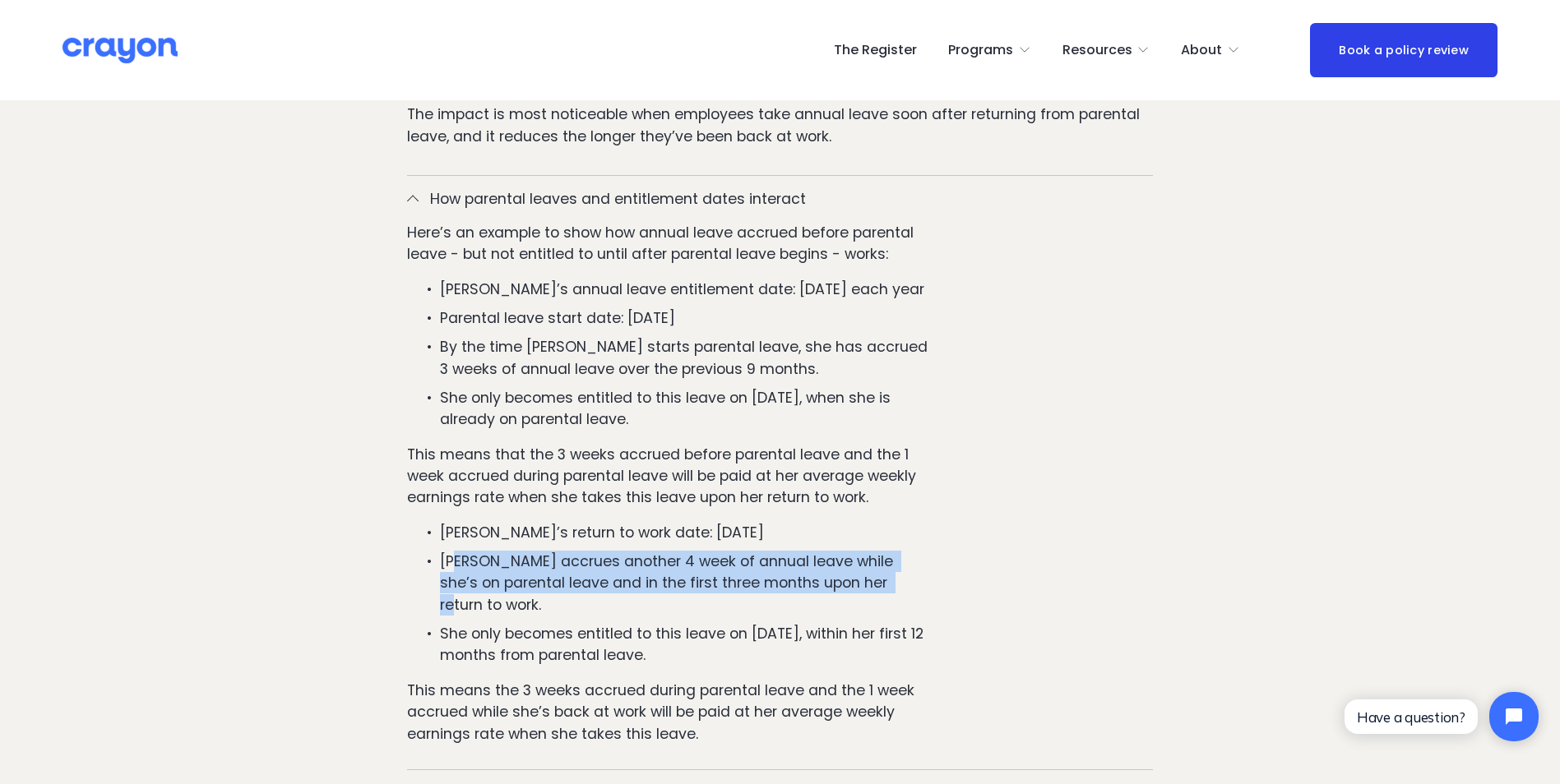
drag, startPoint x: 455, startPoint y: 520, endPoint x: 903, endPoint y: 537, distance: 448.3
click at [903, 551] on p "Jane accrues another 4 week of annual leave while she’s on parental leave and i…" at bounding box center [684, 583] width 489 height 65
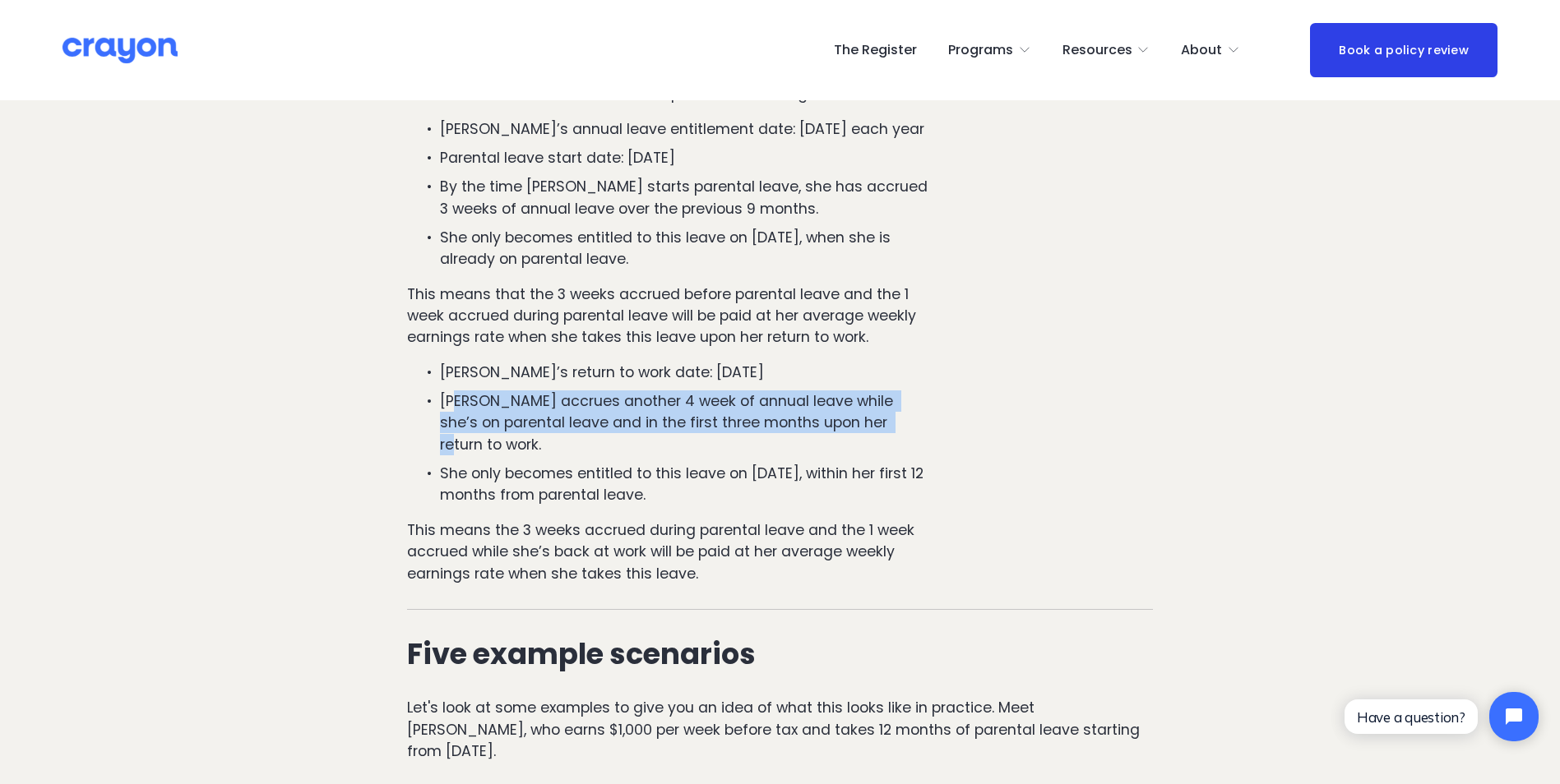
scroll to position [1561, 0]
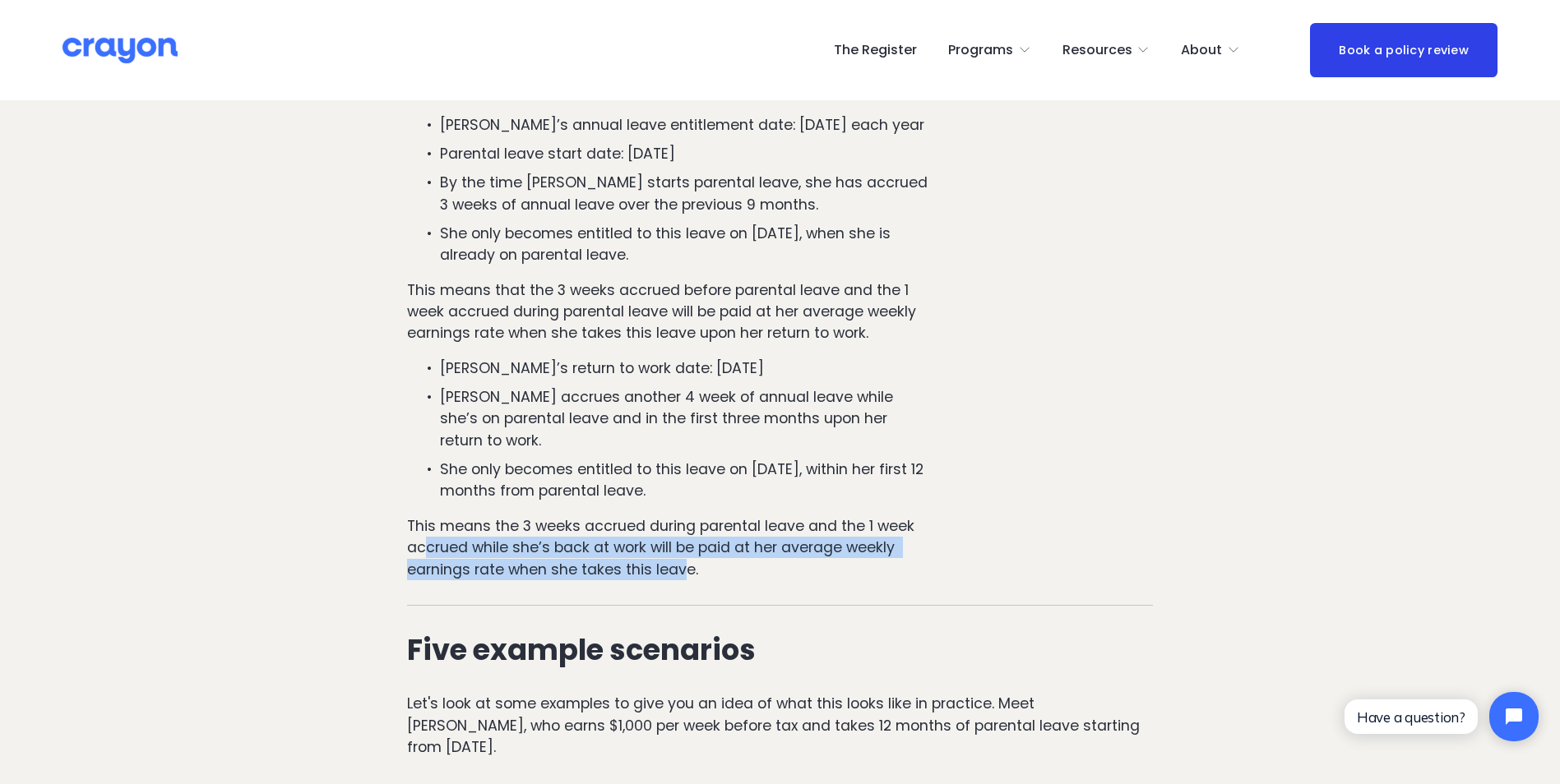
drag, startPoint x: 425, startPoint y: 479, endPoint x: 687, endPoint y: 505, distance: 263.3
click at [687, 515] on p "This means the 3 weeks accrued during parental leave and the 1 week accrued whi…" at bounding box center [668, 548] width 522 height 65
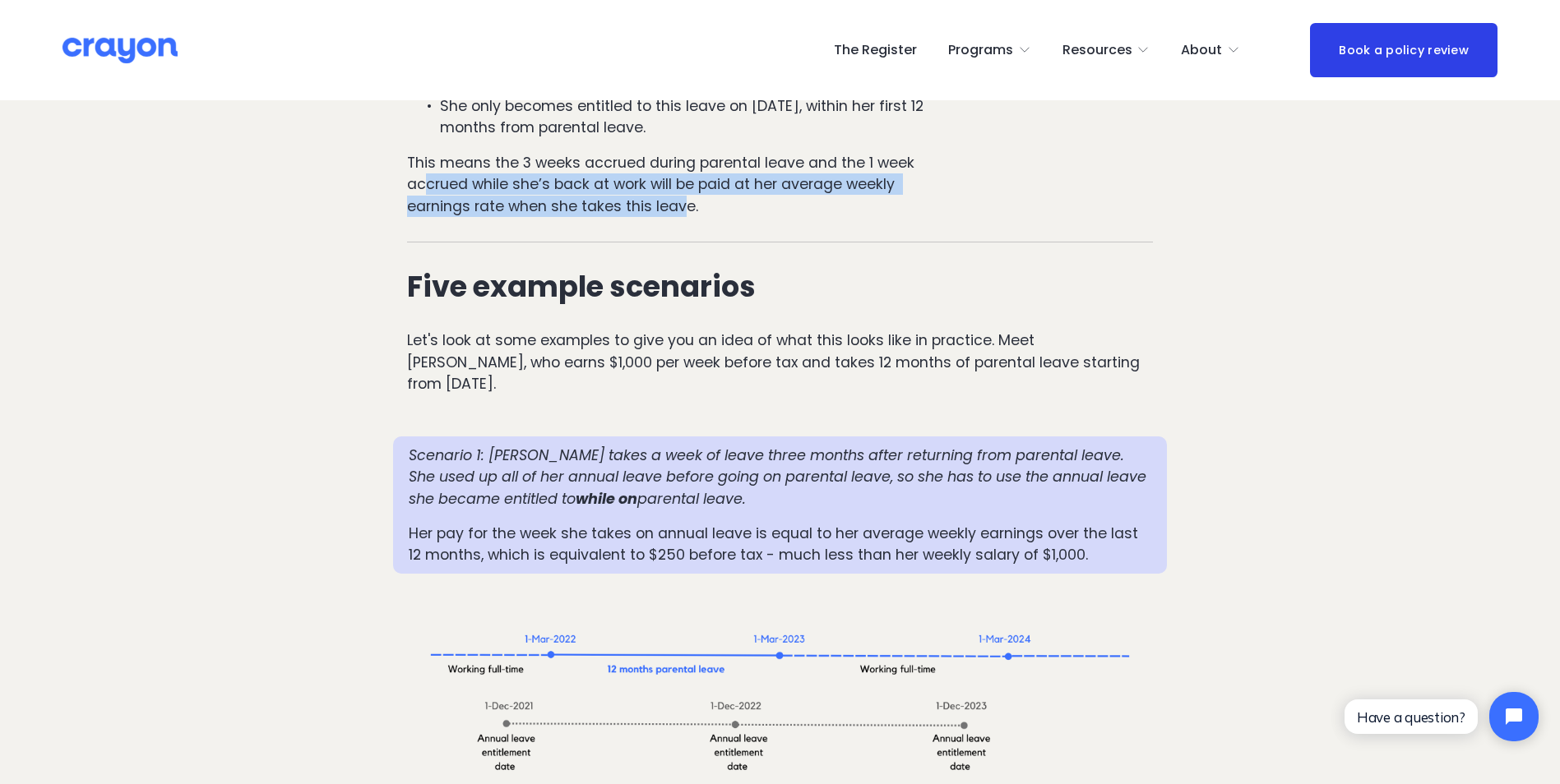
scroll to position [1972, 0]
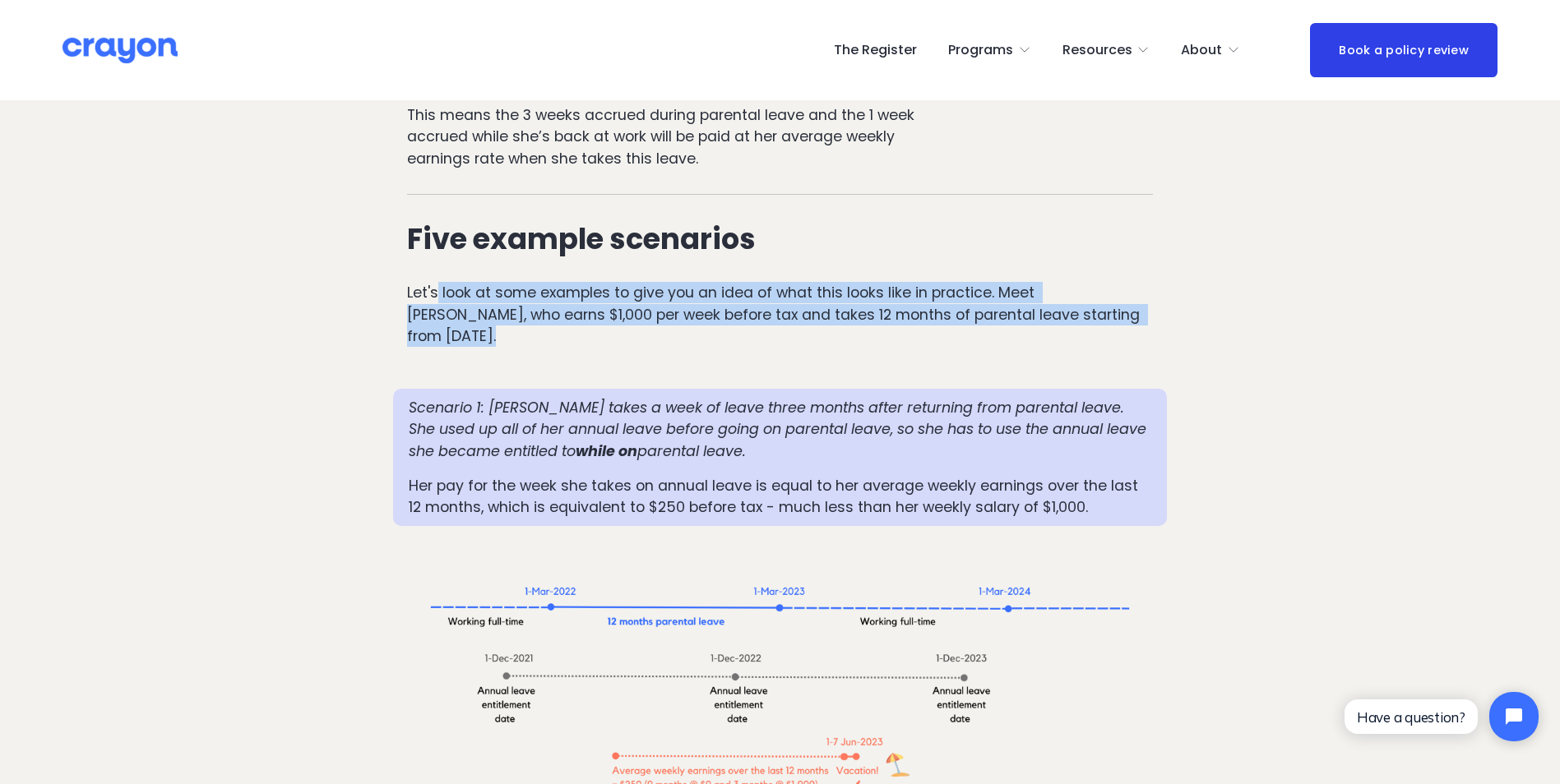
drag, startPoint x: 439, startPoint y: 232, endPoint x: 767, endPoint y: 296, distance: 334.2
click at [506, 268] on div "Five example scenarios Let's look at some examples to give you an idea of what …" at bounding box center [780, 284] width 775 height 152
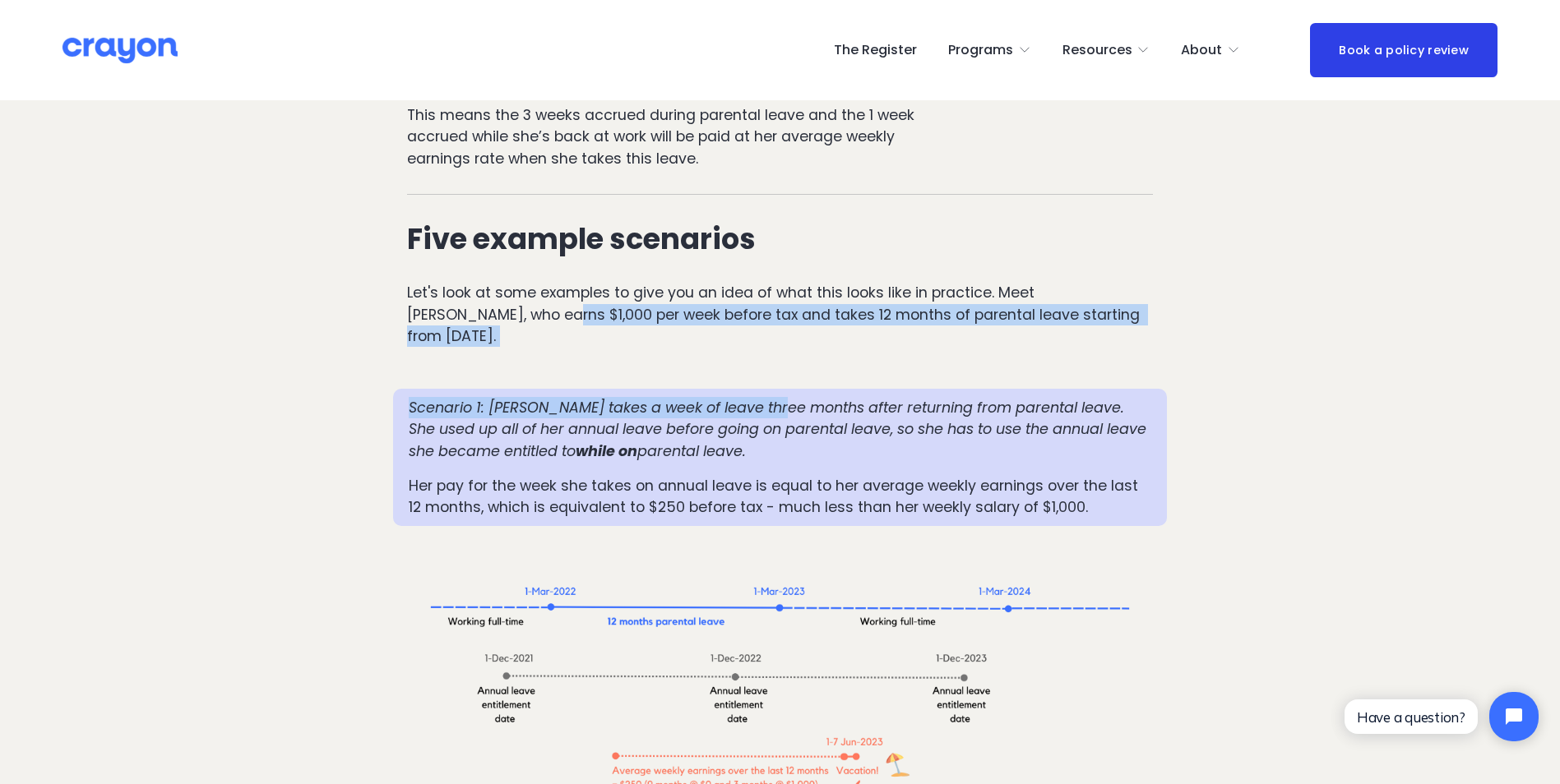
drag, startPoint x: 546, startPoint y: 263, endPoint x: 781, endPoint y: 313, distance: 240.3
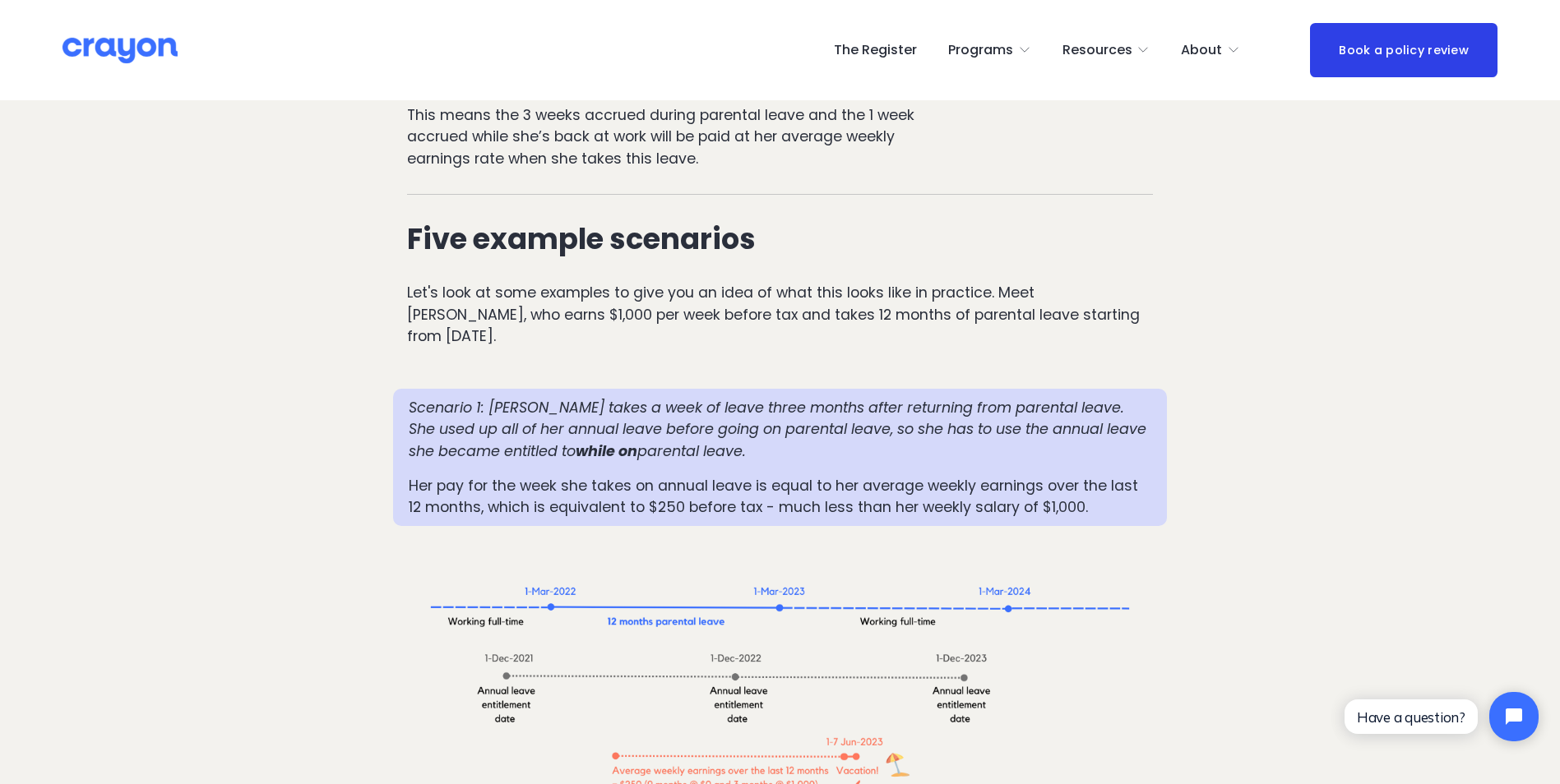
click at [459, 397] on em "Scenario 1: Mia takes a week of leave three months after returning from parenta…" at bounding box center [780, 429] width 742 height 63
drag, startPoint x: 427, startPoint y: 322, endPoint x: 857, endPoint y: 363, distance: 432.0
click at [857, 397] on p "Scenario 1: Mia takes a week of leave three months after returning from parenta…" at bounding box center [780, 430] width 743 height 65
drag, startPoint x: 857, startPoint y: 363, endPoint x: 776, endPoint y: 371, distance: 81.4
click at [776, 397] on p "Scenario 1: Mia takes a week of leave three months after returning from parenta…" at bounding box center [780, 430] width 743 height 65
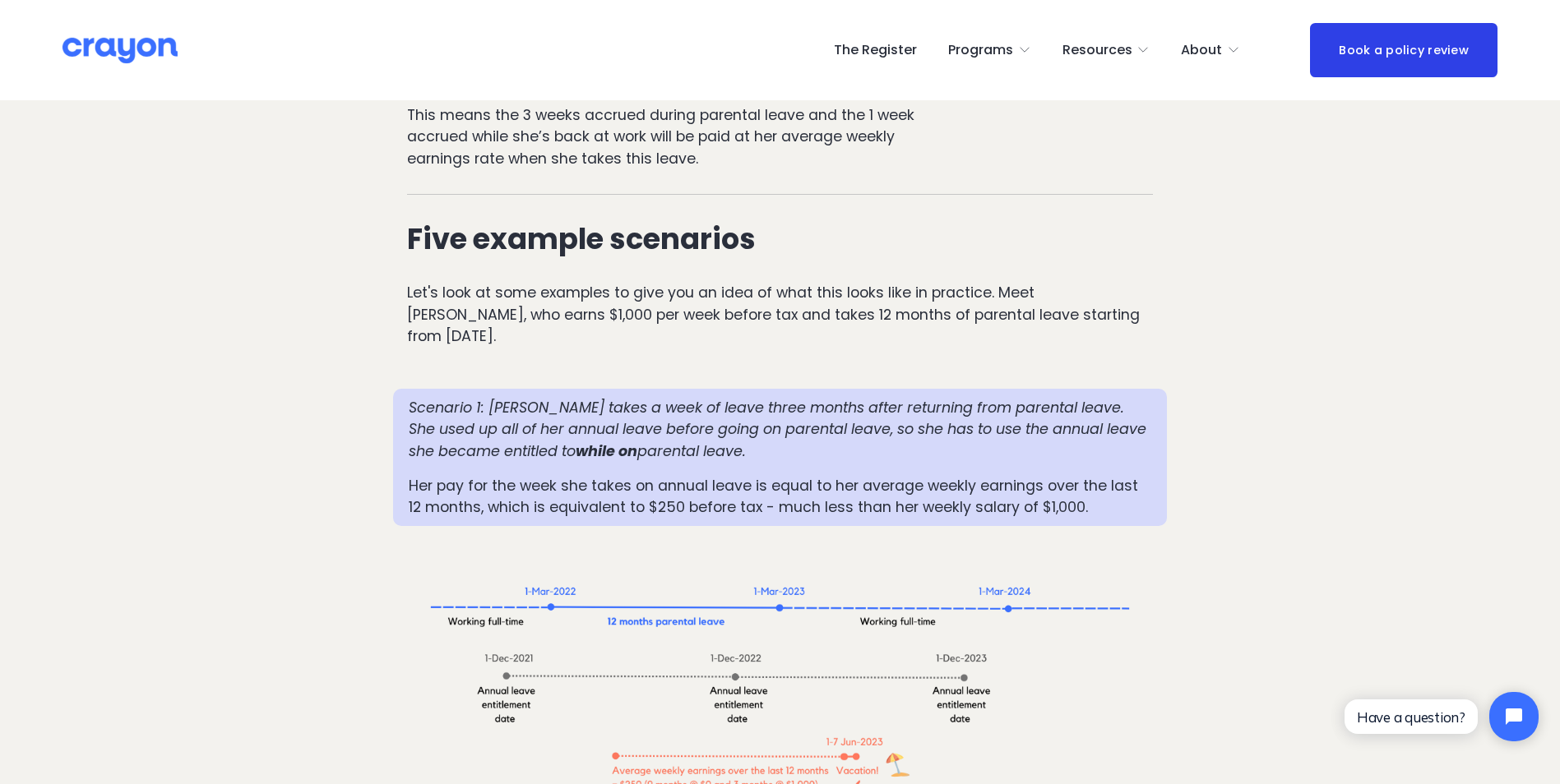
click at [699, 442] on em "parental leave." at bounding box center [691, 452] width 108 height 20
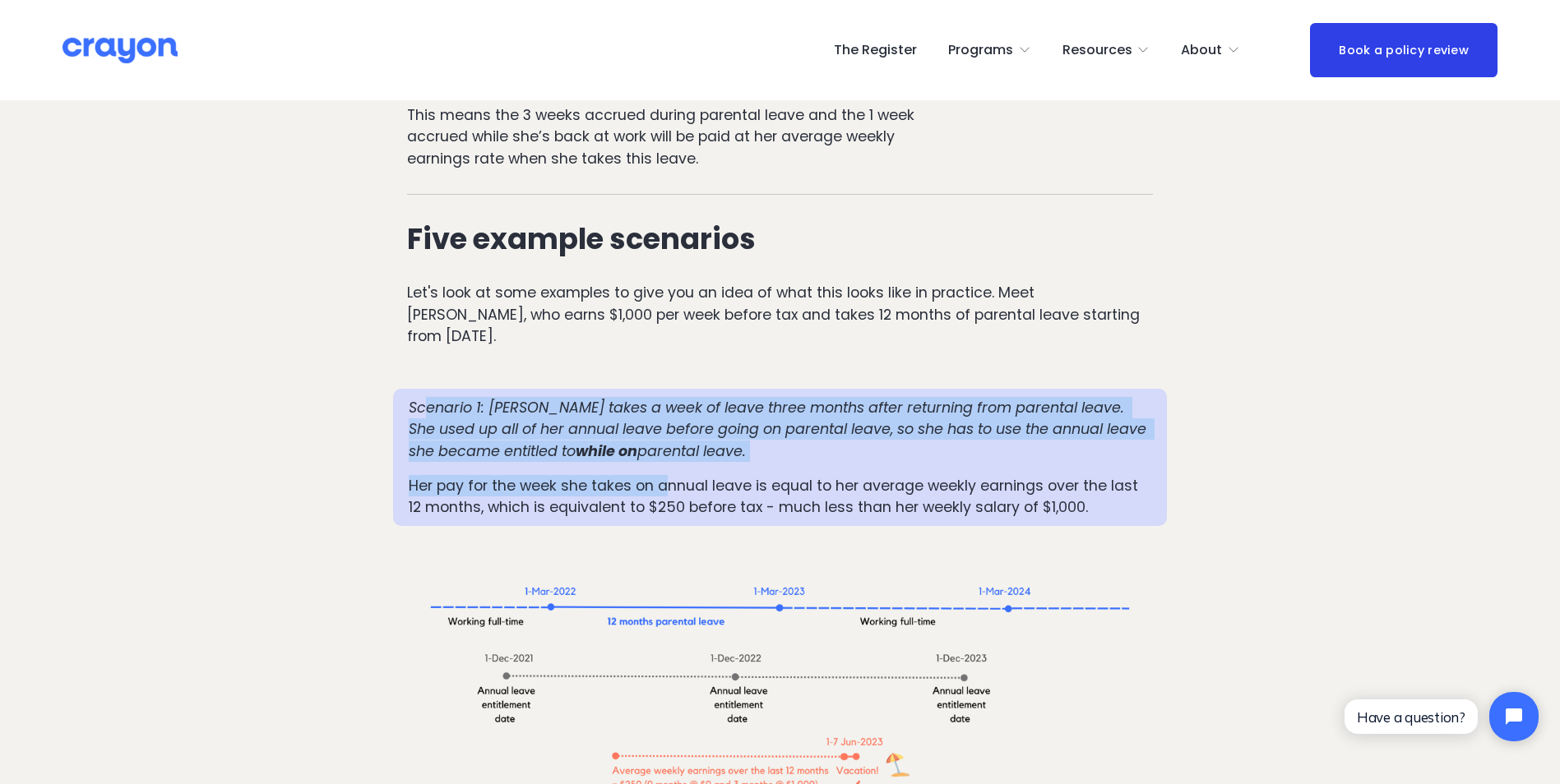
drag, startPoint x: 439, startPoint y: 337, endPoint x: 670, endPoint y: 381, distance: 235.2
click at [670, 397] on div "Scenario 1: Mia takes a week of leave three months after returning from parenta…" at bounding box center [780, 458] width 743 height 122
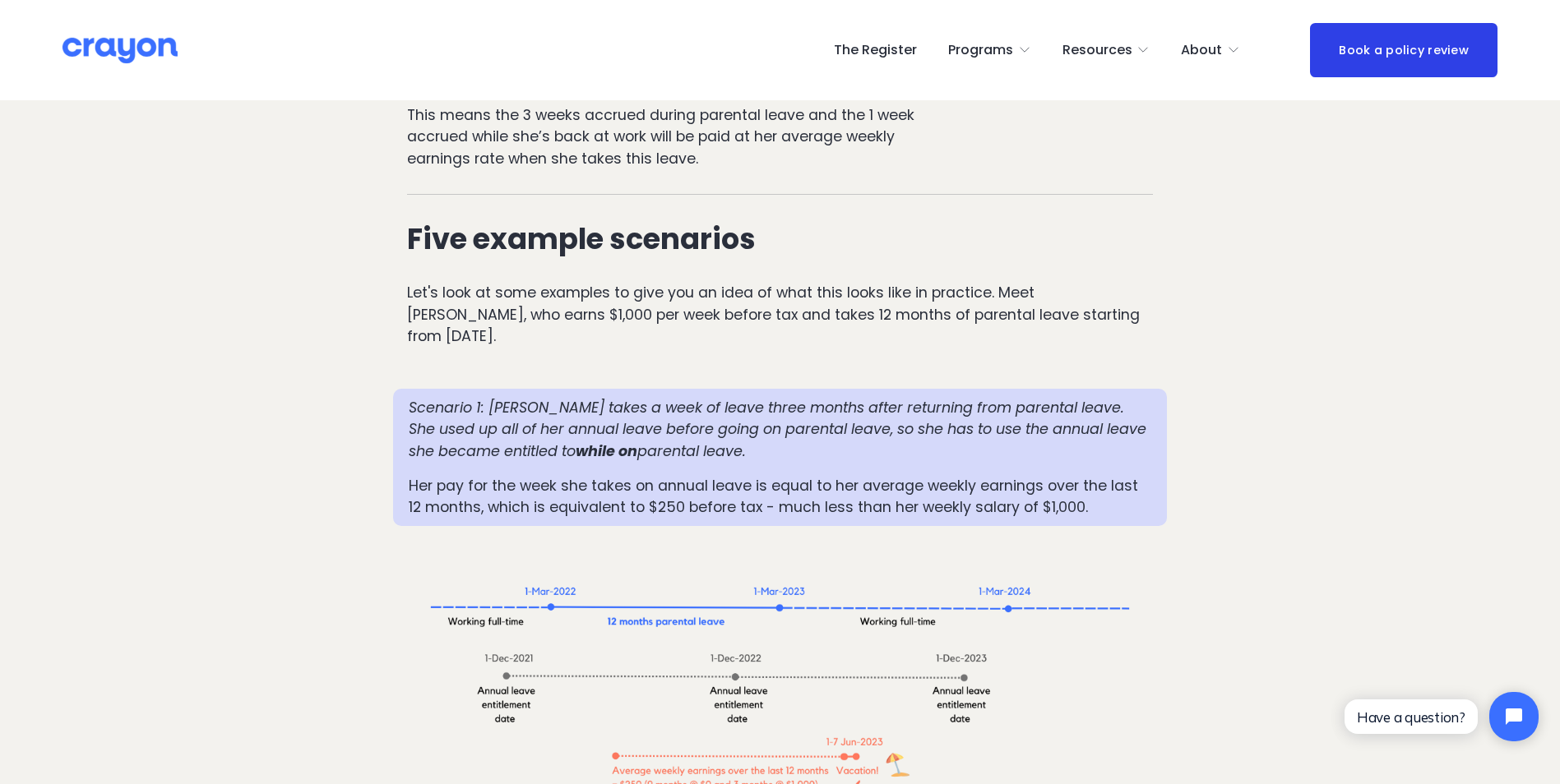
click at [459, 475] on p "Her pay for the week she takes on annual leave is equal to her average weekly e…" at bounding box center [780, 497] width 743 height 43
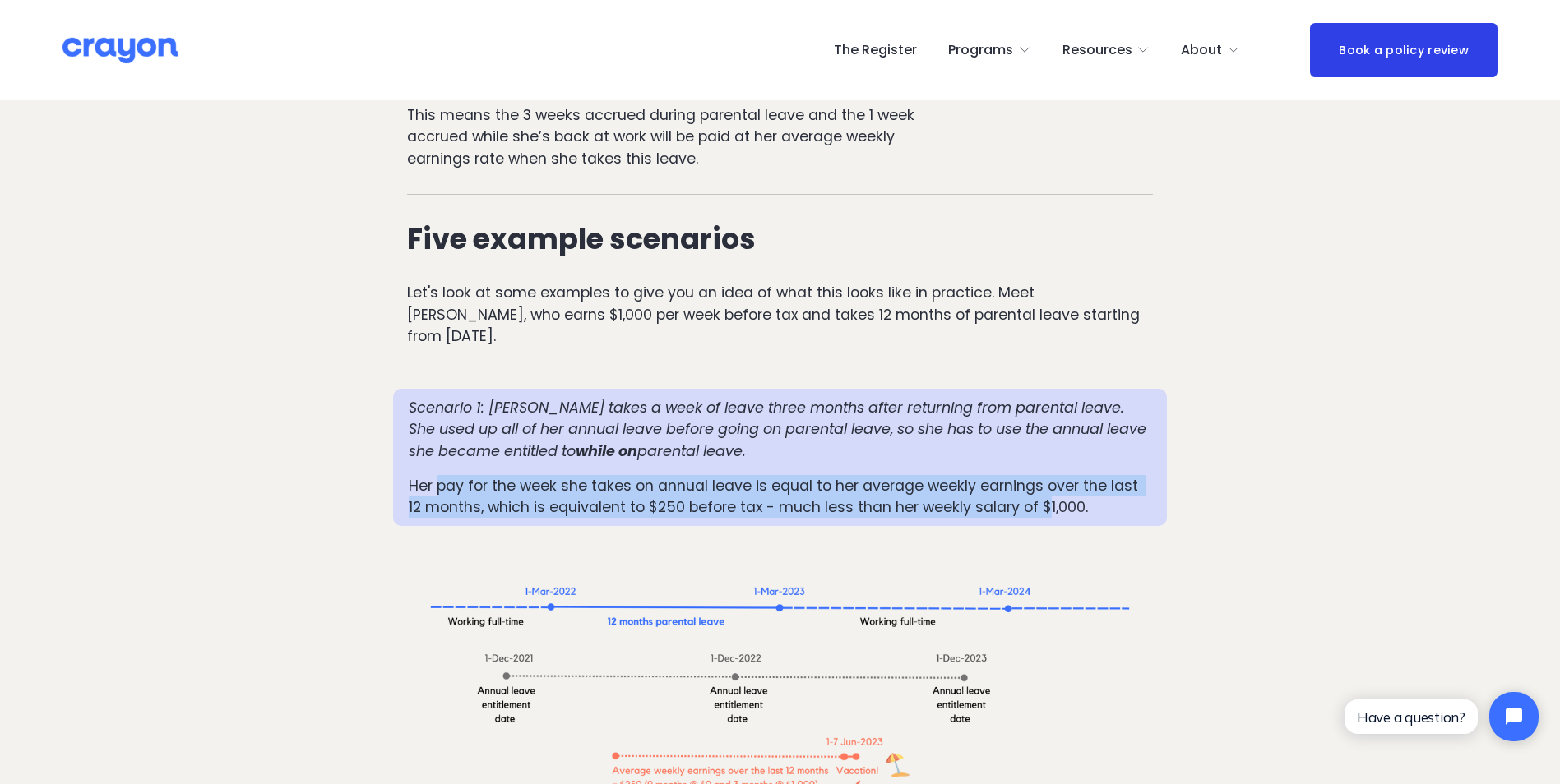
drag, startPoint x: 441, startPoint y: 397, endPoint x: 1030, endPoint y: 429, distance: 589.9
click at [1030, 475] on p "Her pay for the week she takes on annual leave is equal to her average weekly e…" at bounding box center [780, 497] width 743 height 43
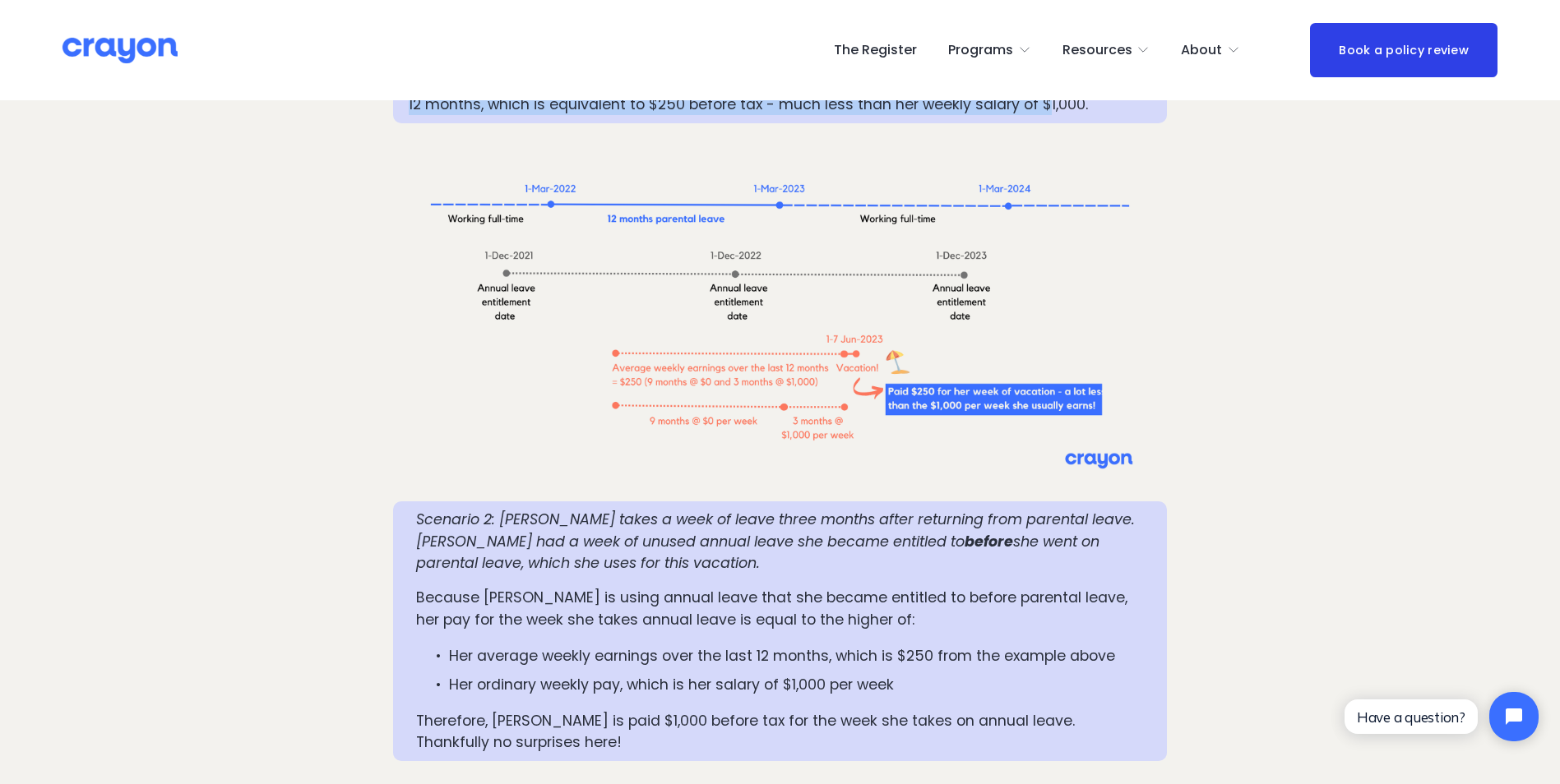
scroll to position [2383, 0]
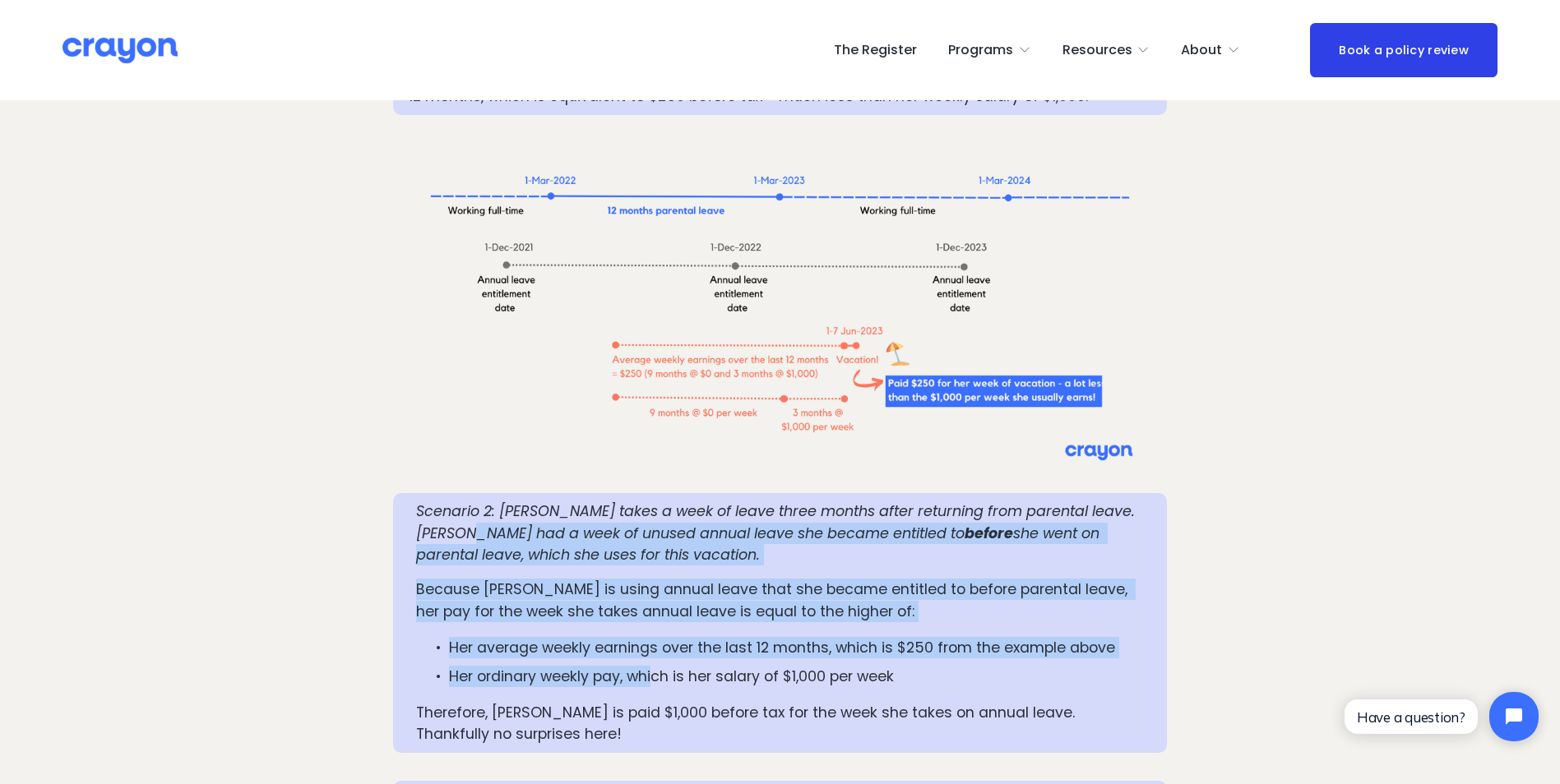
drag, startPoint x: 471, startPoint y: 439, endPoint x: 657, endPoint y: 599, distance: 245.3
click at [657, 599] on div "Scenario 2: Mia takes a week of leave three months after returning from parenta…" at bounding box center [780, 623] width 727 height 245
drag, startPoint x: 657, startPoint y: 599, endPoint x: 504, endPoint y: 496, distance: 184.4
click at [504, 578] on p "Because Mia is using annual leave that she became entitled to before parental l…" at bounding box center [780, 600] width 727 height 43
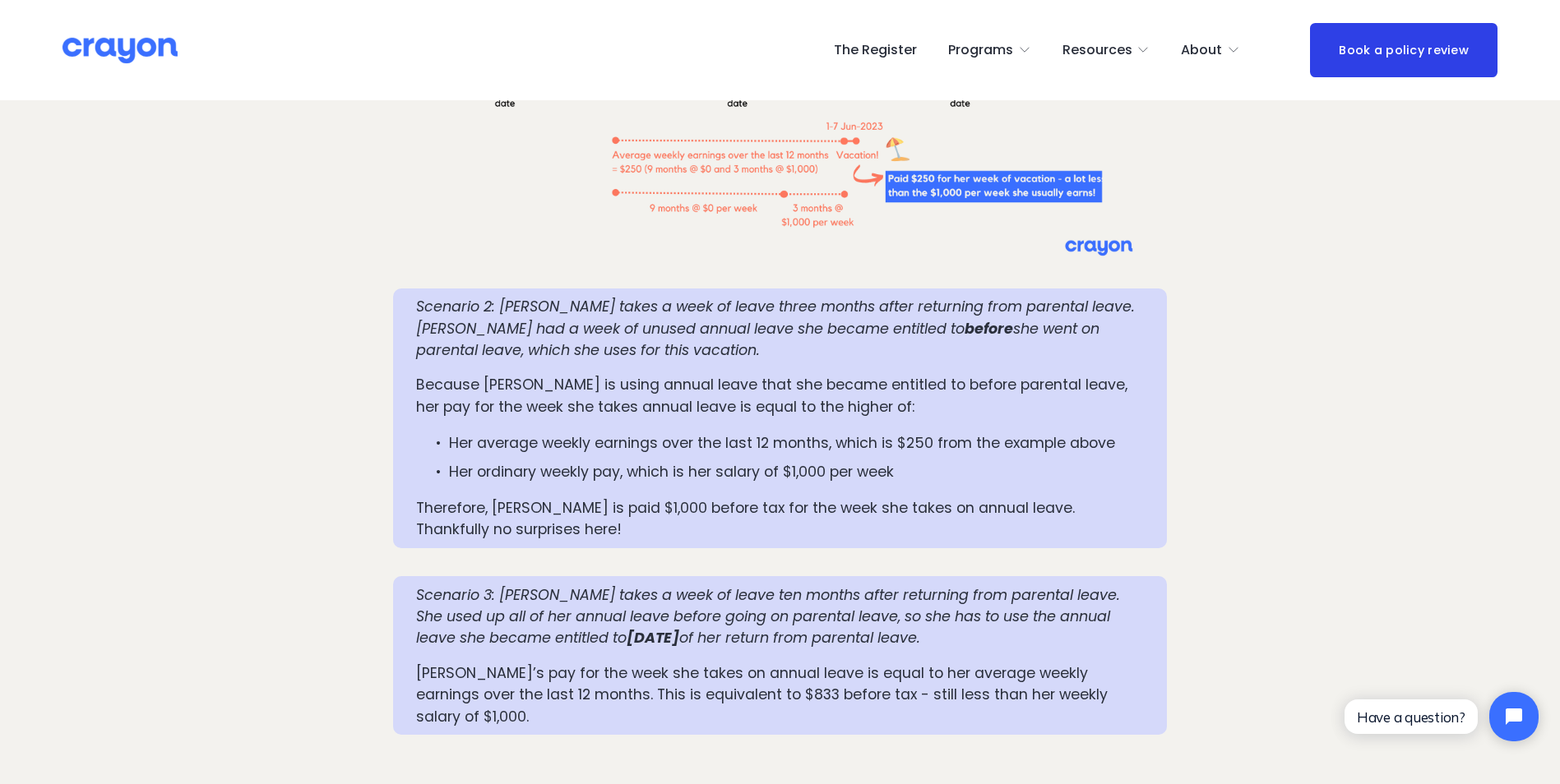
scroll to position [2629, 0]
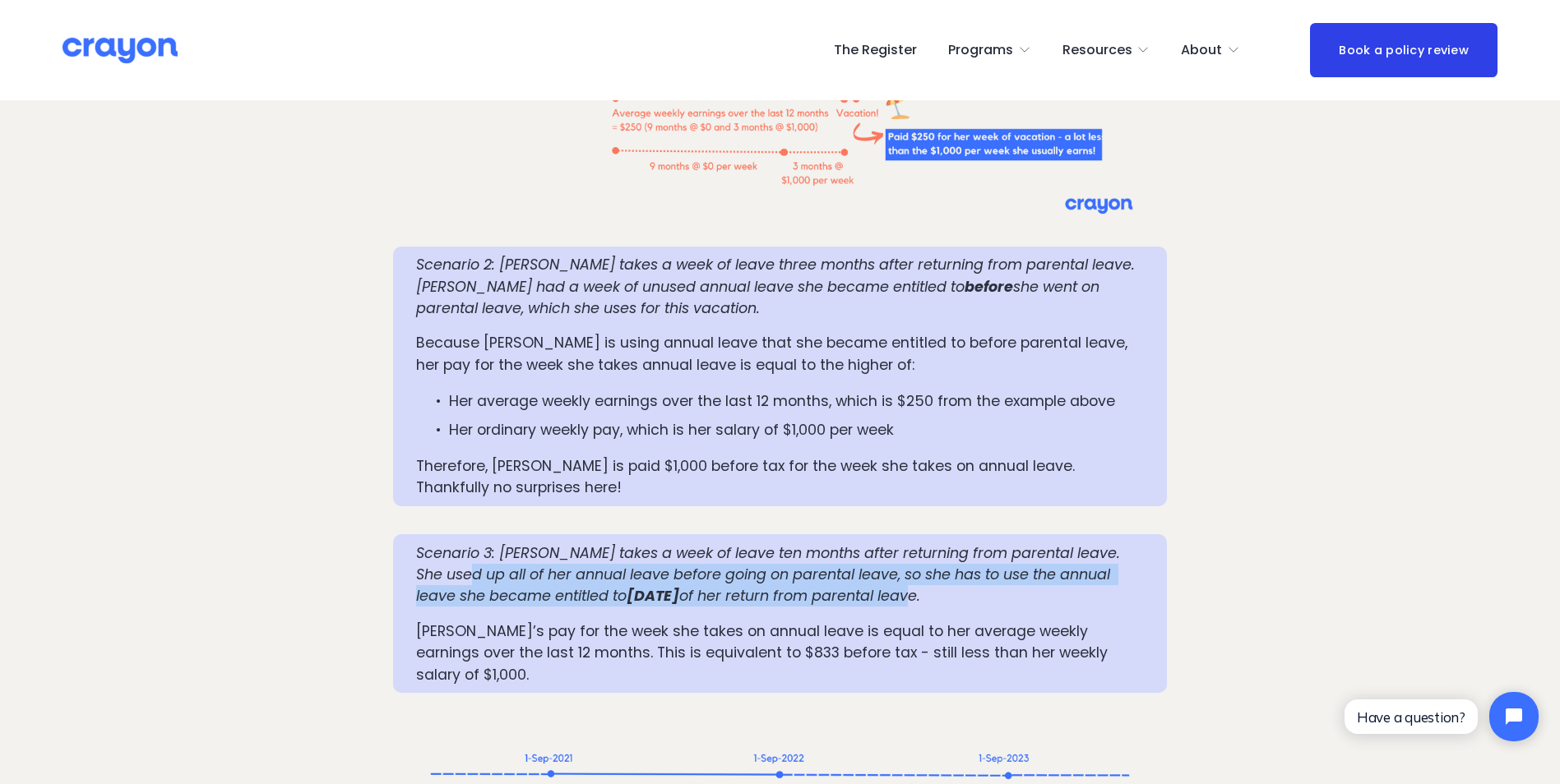
drag, startPoint x: 447, startPoint y: 485, endPoint x: 916, endPoint y: 511, distance: 469.7
click at [916, 542] on p "Scenario 3: Mia takes a week of leave ten months after returning from parental …" at bounding box center [780, 574] width 727 height 65
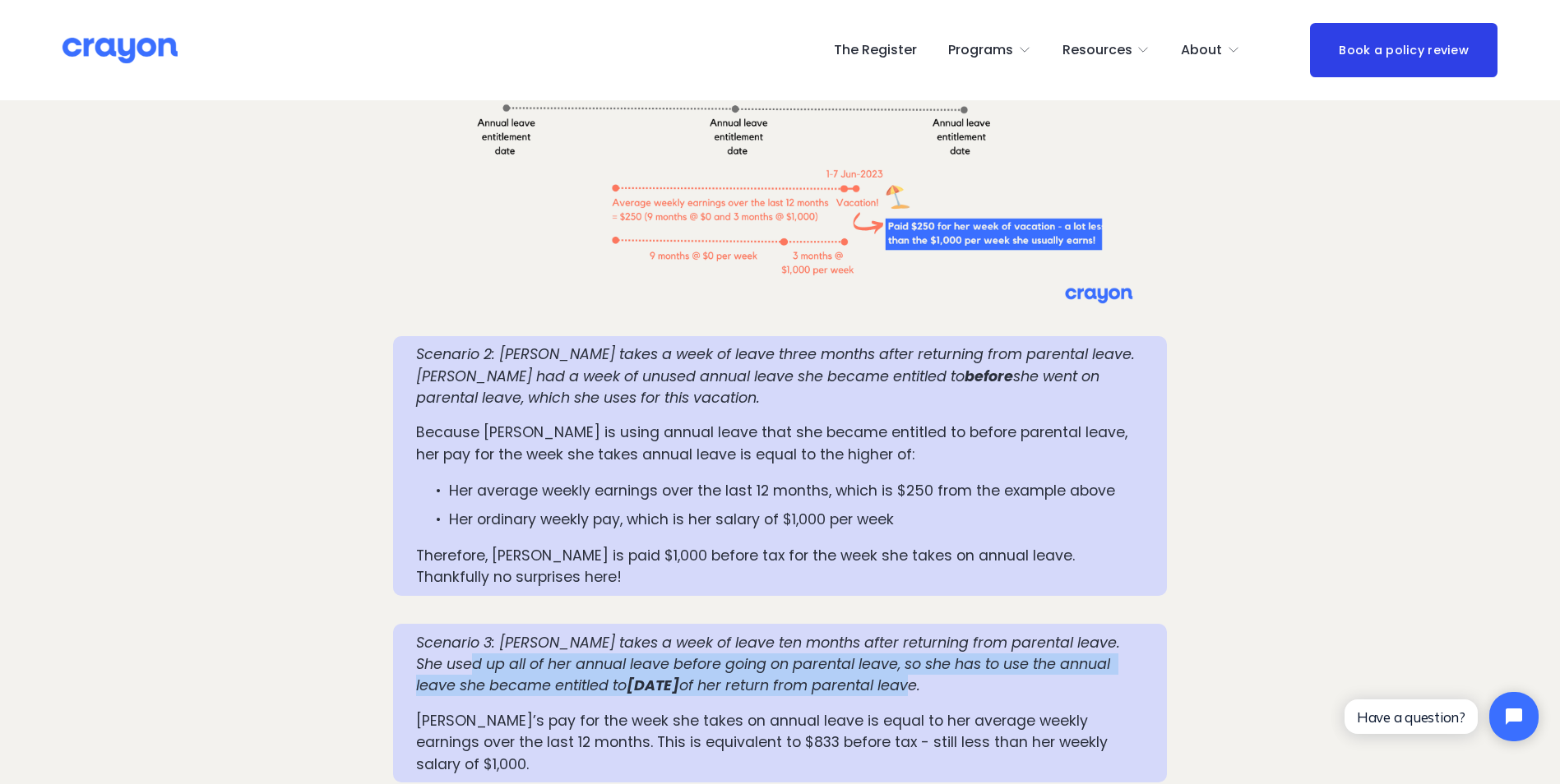
scroll to position [2548, 0]
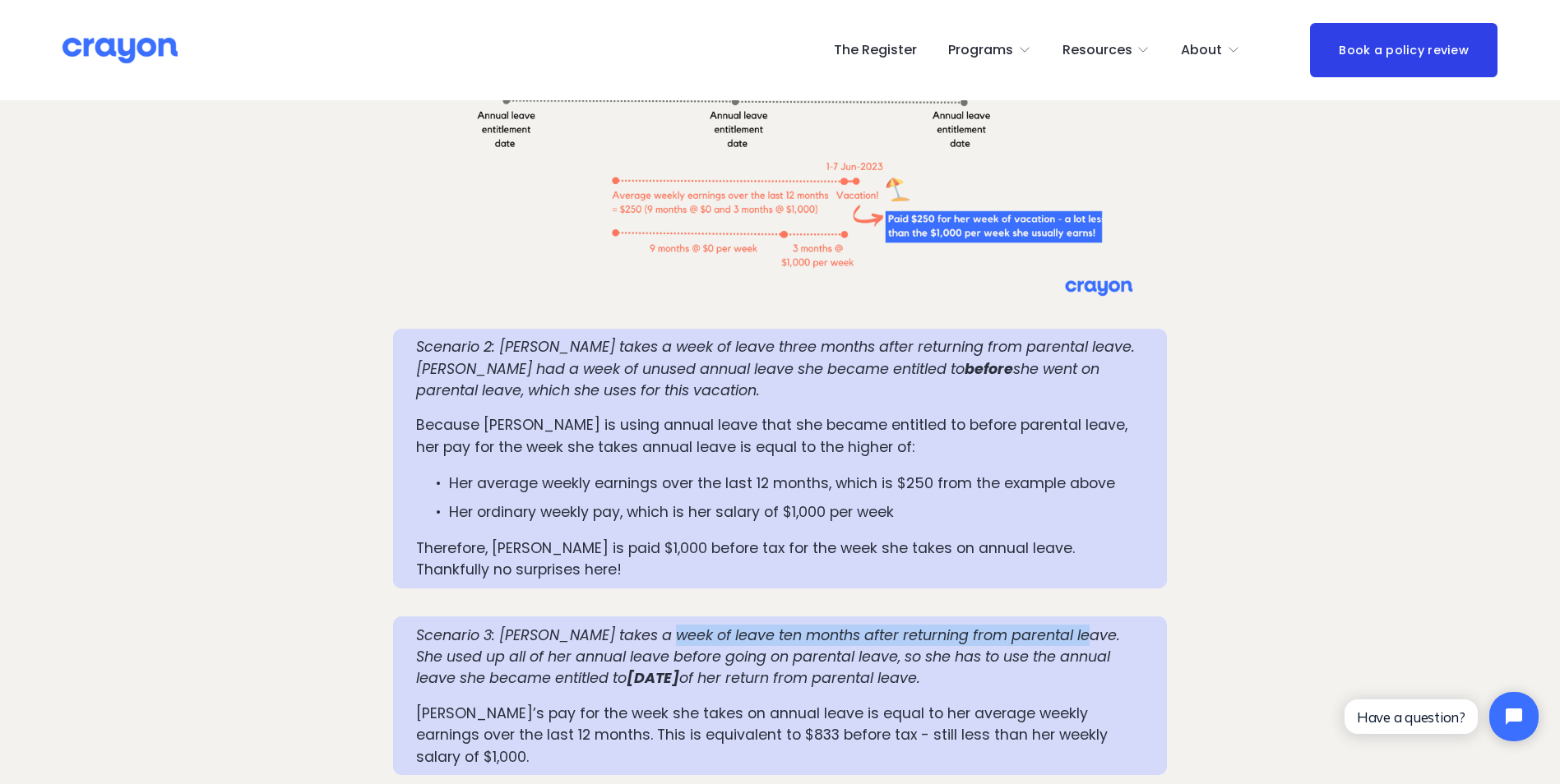
drag, startPoint x: 662, startPoint y: 558, endPoint x: 1077, endPoint y: 557, distance: 415.0
click at [1077, 626] on em "Scenario 3: Mia takes a week of leave ten months after returning from parental …" at bounding box center [770, 657] width 708 height 63
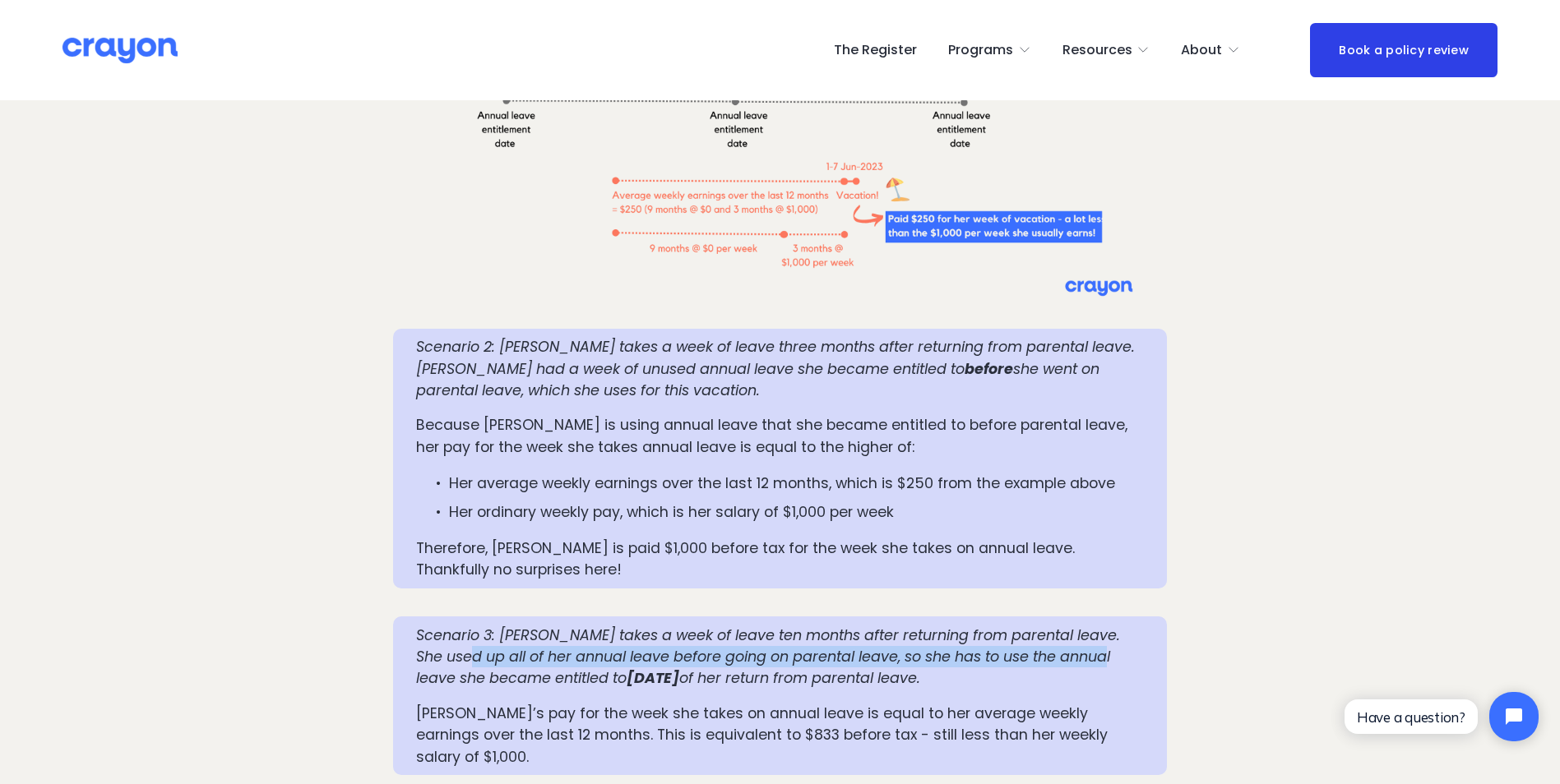
drag, startPoint x: 482, startPoint y: 570, endPoint x: 1092, endPoint y: 571, distance: 610.0
click at [1092, 626] on em "Scenario 3: Mia takes a week of leave ten months after returning from parental …" at bounding box center [770, 657] width 708 height 63
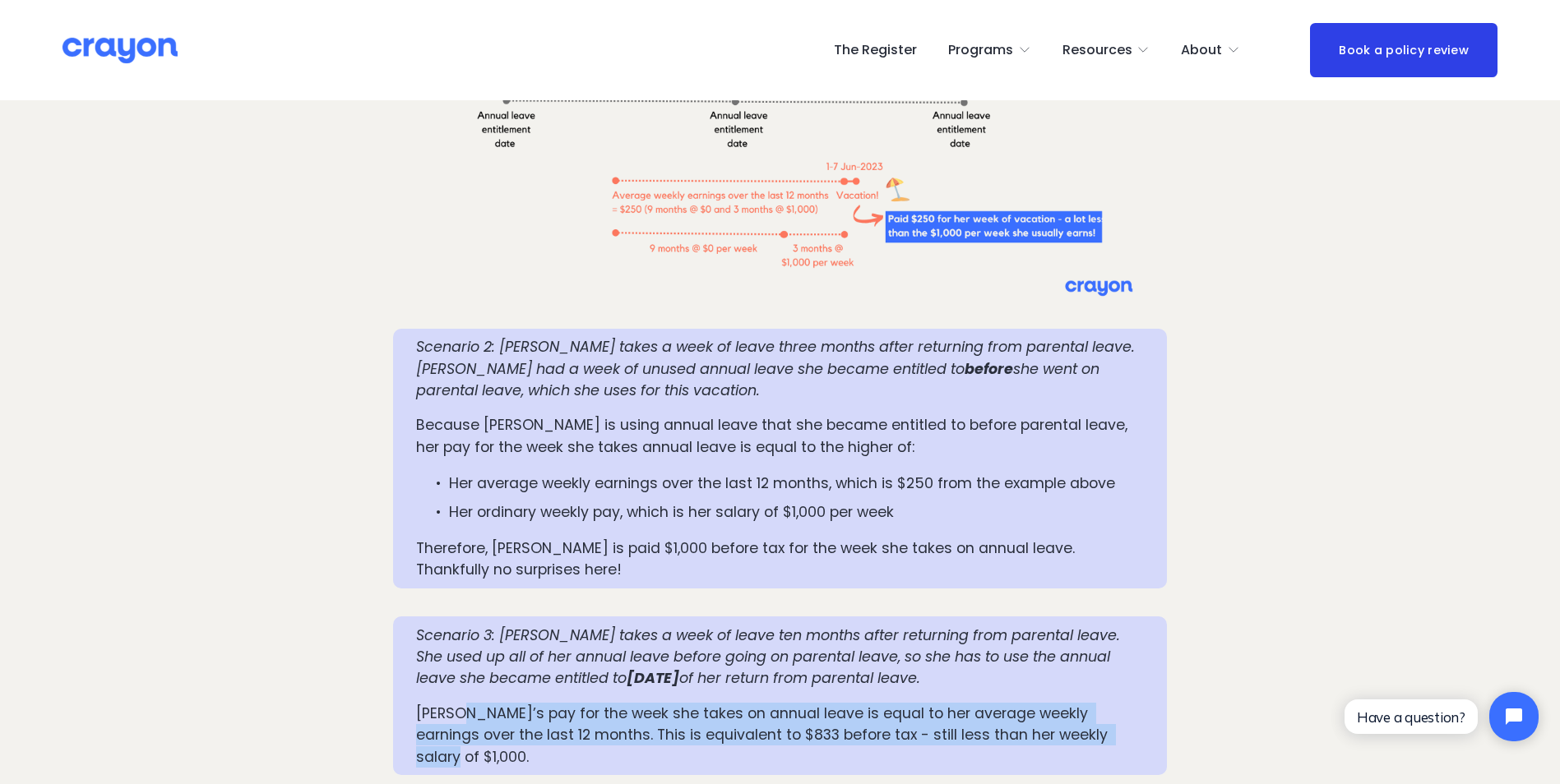
drag, startPoint x: 456, startPoint y: 622, endPoint x: 1089, endPoint y: 652, distance: 633.7
click at [1089, 702] on p "Mia’s pay for the week she takes on annual leave is equal to her average weekly…" at bounding box center [780, 735] width 727 height 65
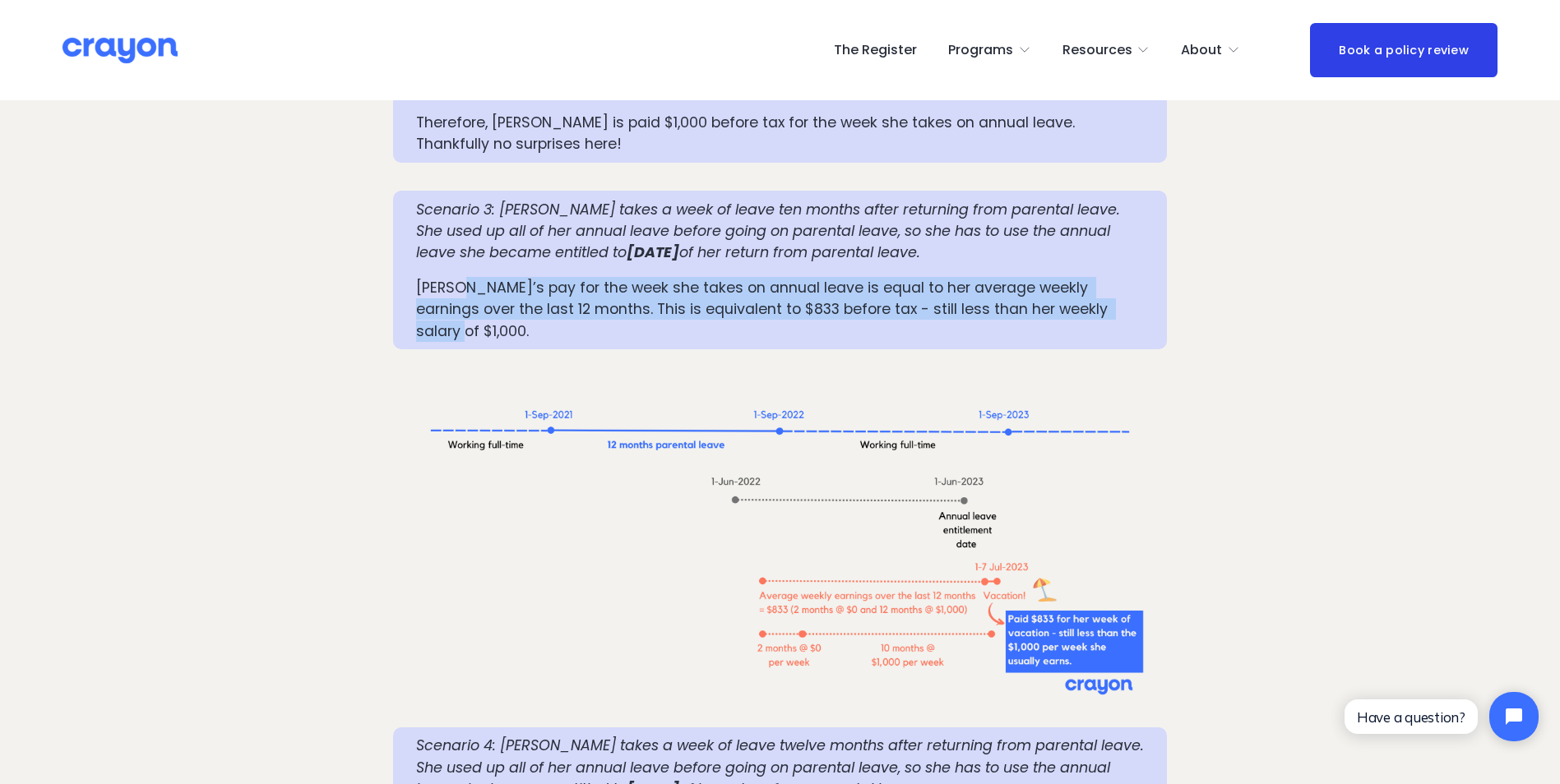
scroll to position [3123, 0]
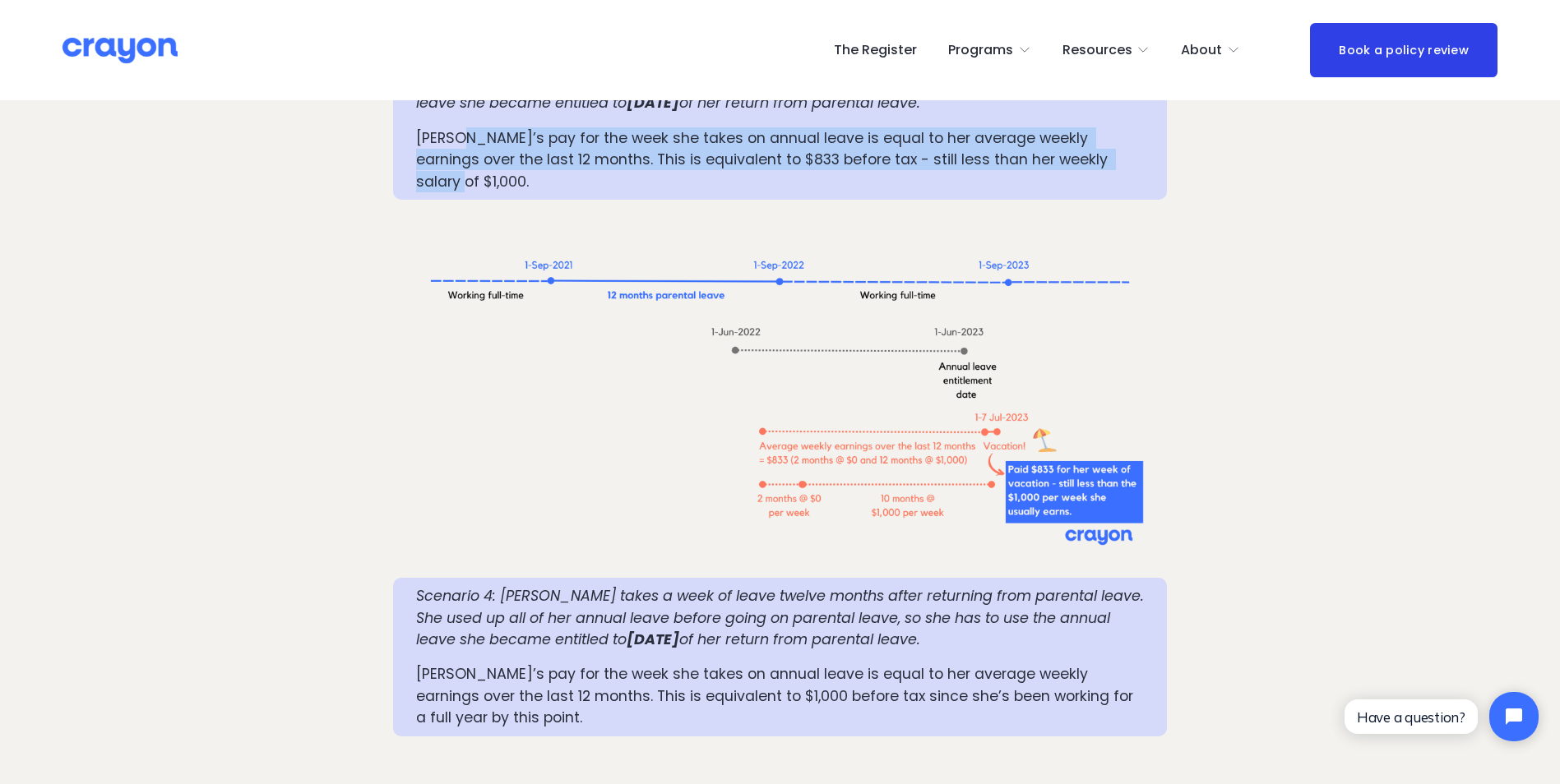
drag, startPoint x: 497, startPoint y: 506, endPoint x: 942, endPoint y: 537, distance: 446.1
click at [942, 585] on p "Scenario 4: Mia takes a week of leave twelve months after returning from parent…" at bounding box center [780, 618] width 727 height 65
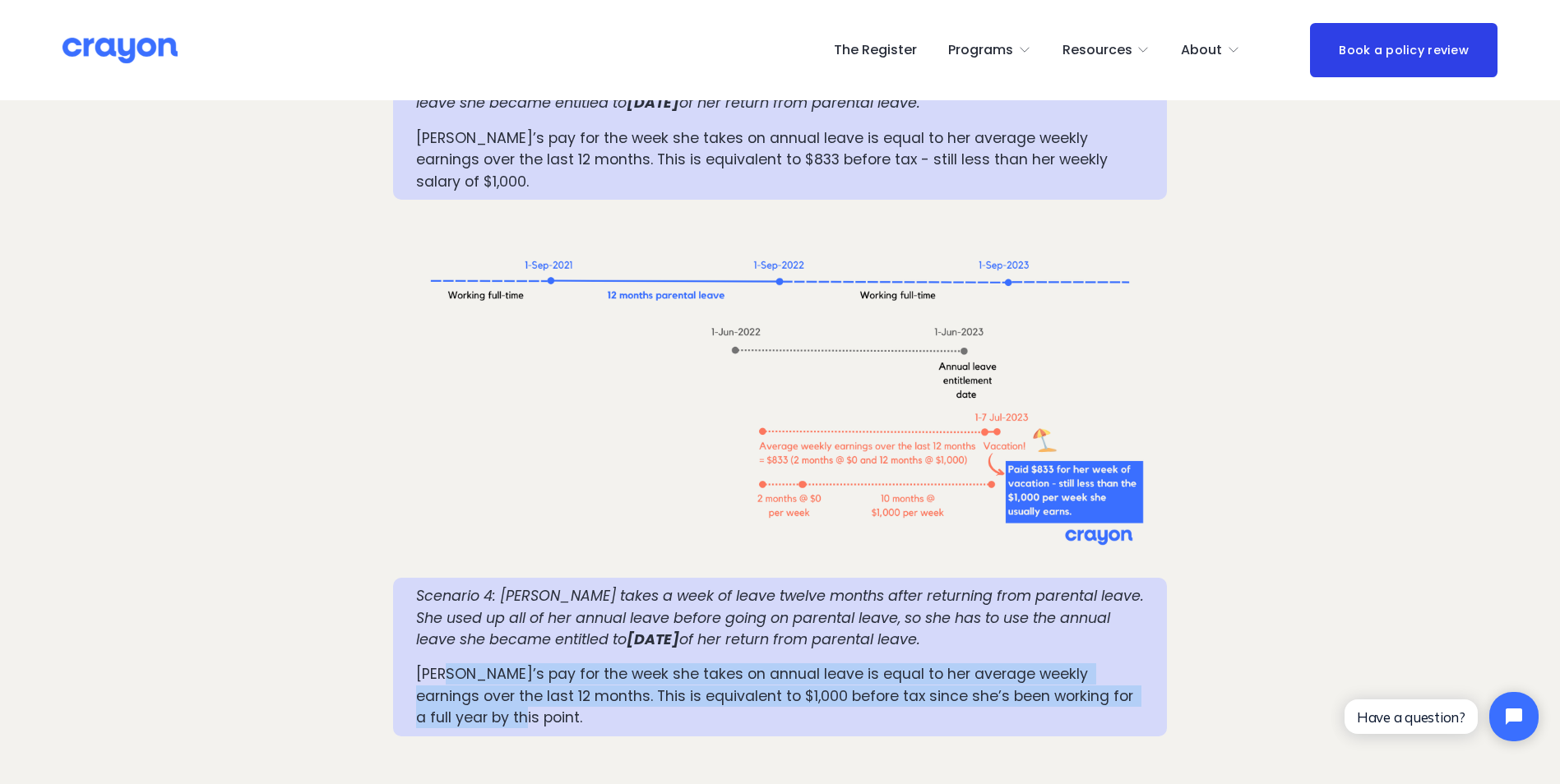
drag, startPoint x: 447, startPoint y: 572, endPoint x: 523, endPoint y: 621, distance: 90.4
click at [523, 663] on p "Mia’s pay for the week she takes on annual leave is equal to her average weekly…" at bounding box center [780, 695] width 727 height 65
drag, startPoint x: 523, startPoint y: 621, endPoint x: 461, endPoint y: 622, distance: 62.0
click at [461, 663] on p "Mia’s pay for the week she takes on annual leave is equal to her average weekly…" at bounding box center [780, 695] width 727 height 65
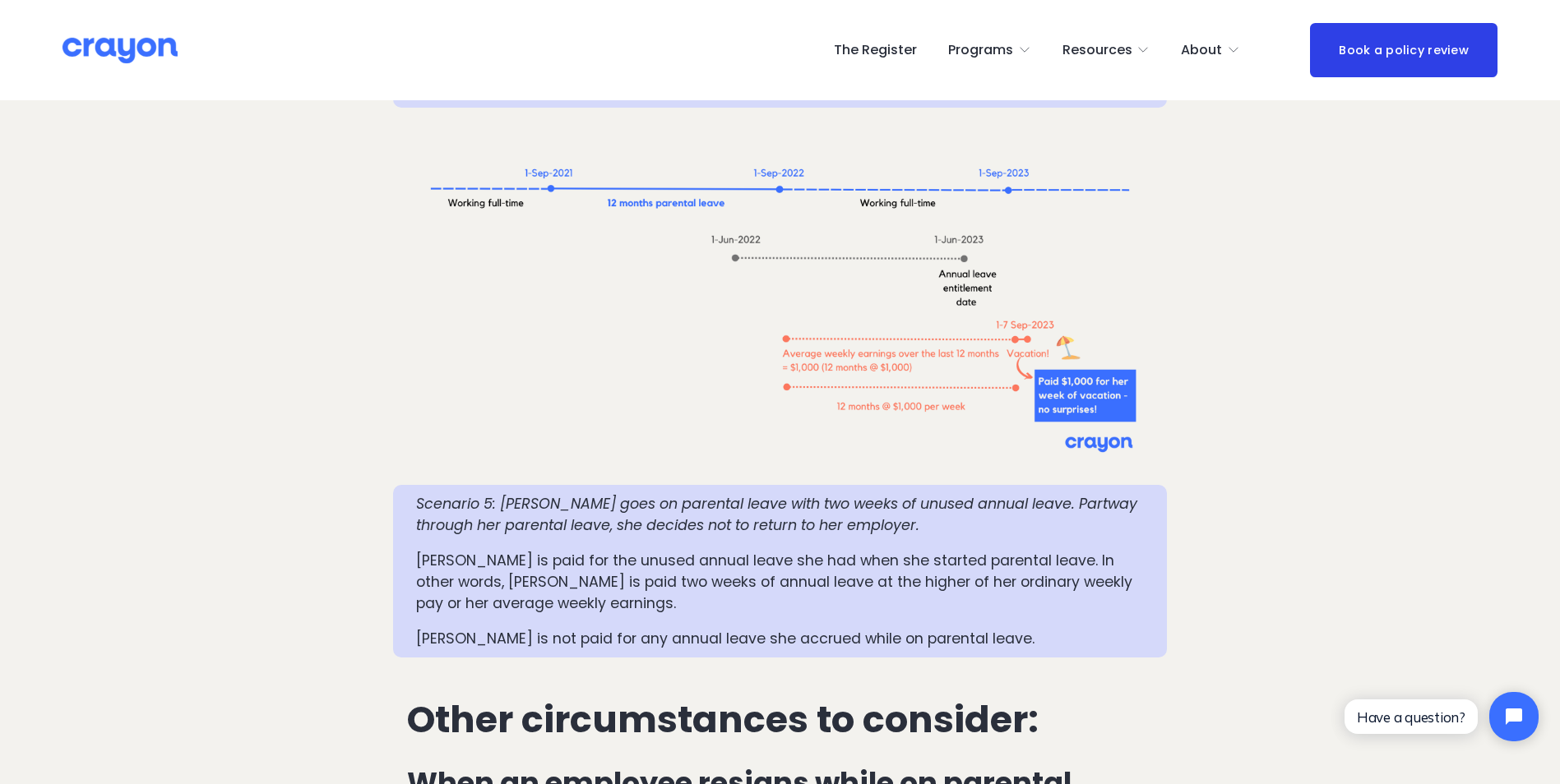
scroll to position [3780, 0]
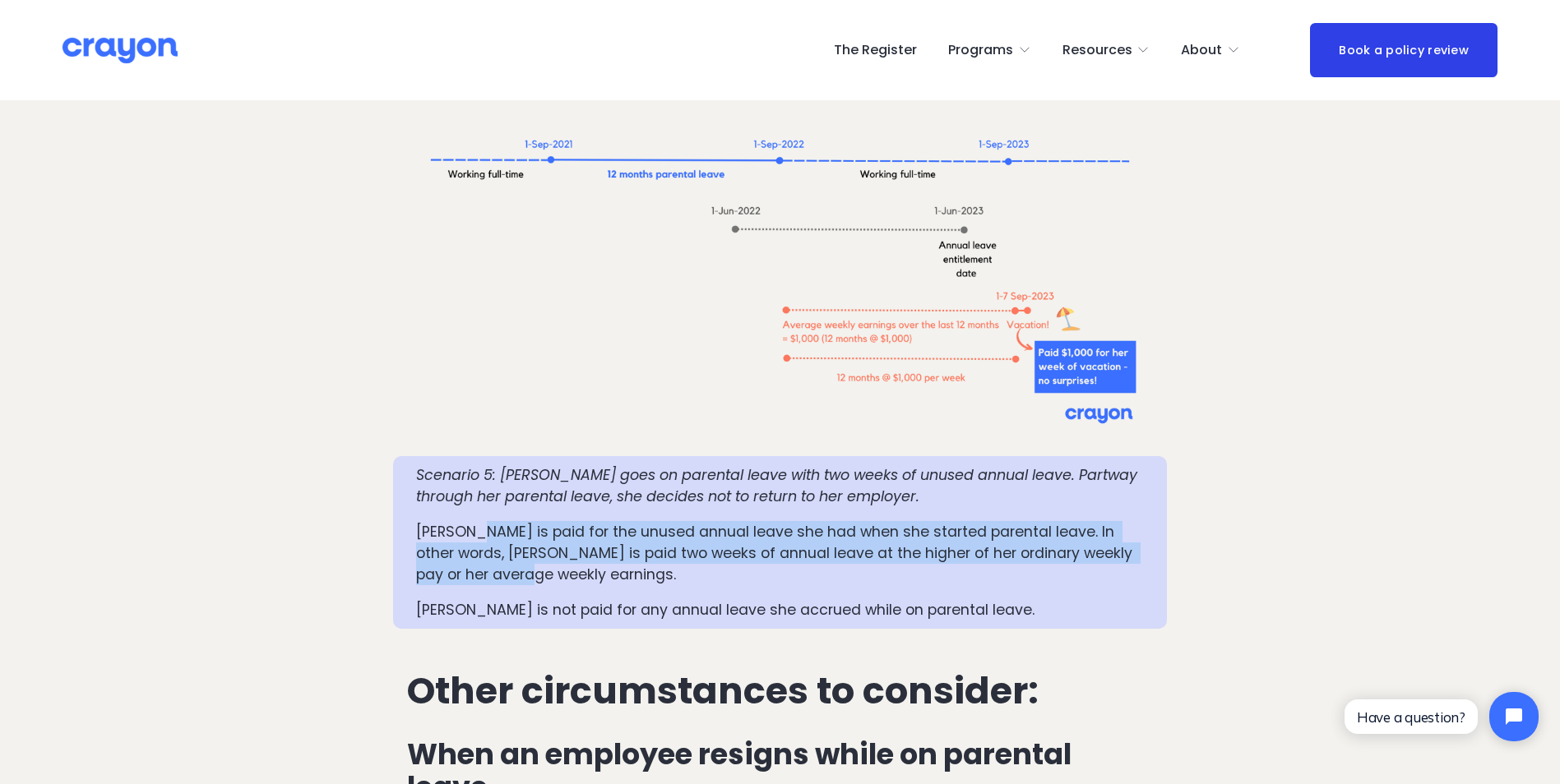
drag, startPoint x: 482, startPoint y: 429, endPoint x: 548, endPoint y: 485, distance: 86.6
click at [548, 485] on div "Scenario 5: Mia goes on parental leave with two weeks of unused annual leave. P…" at bounding box center [780, 542] width 727 height 156
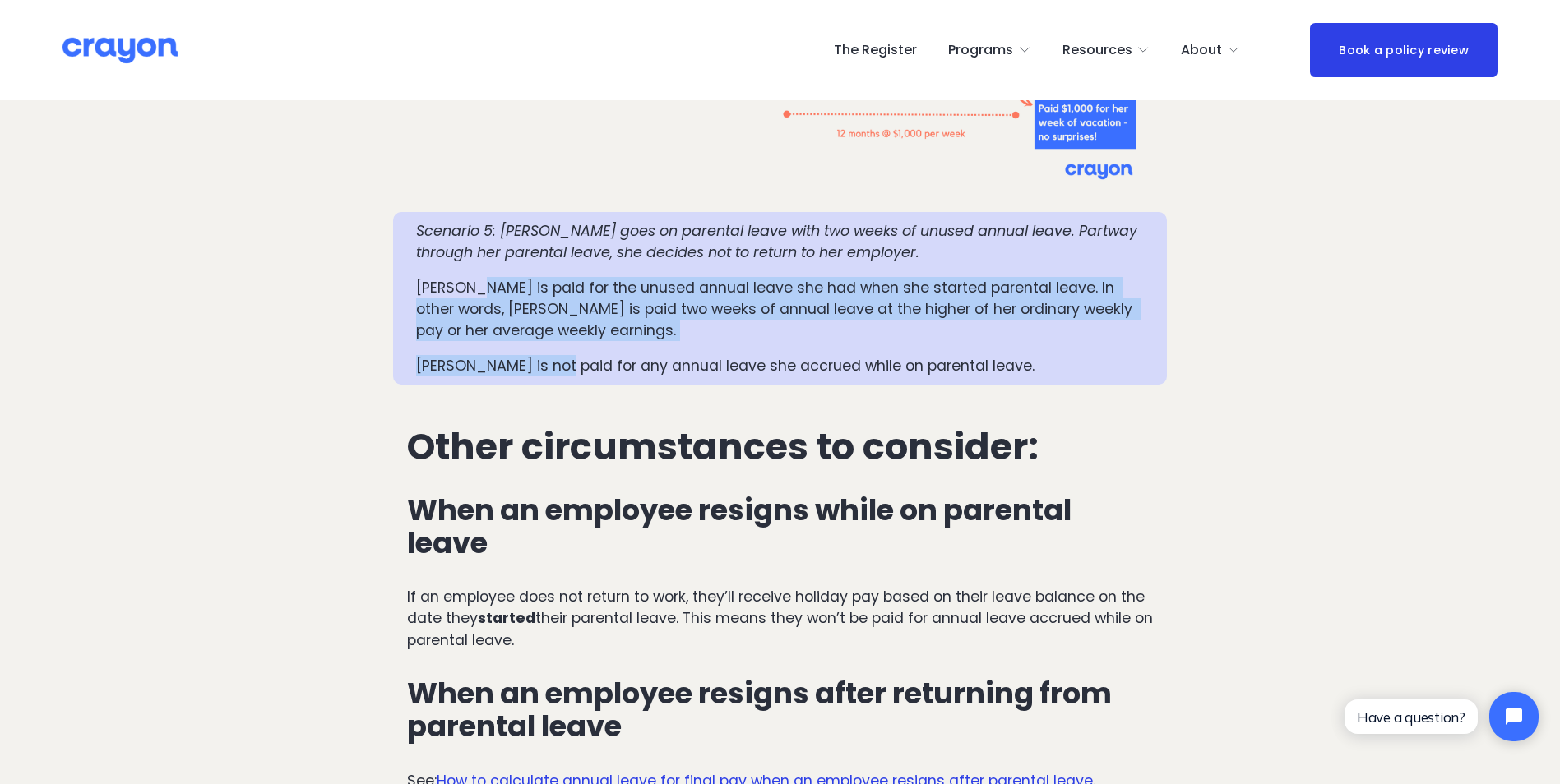
scroll to position [3945, 0]
